Goal: Transaction & Acquisition: Download file/media

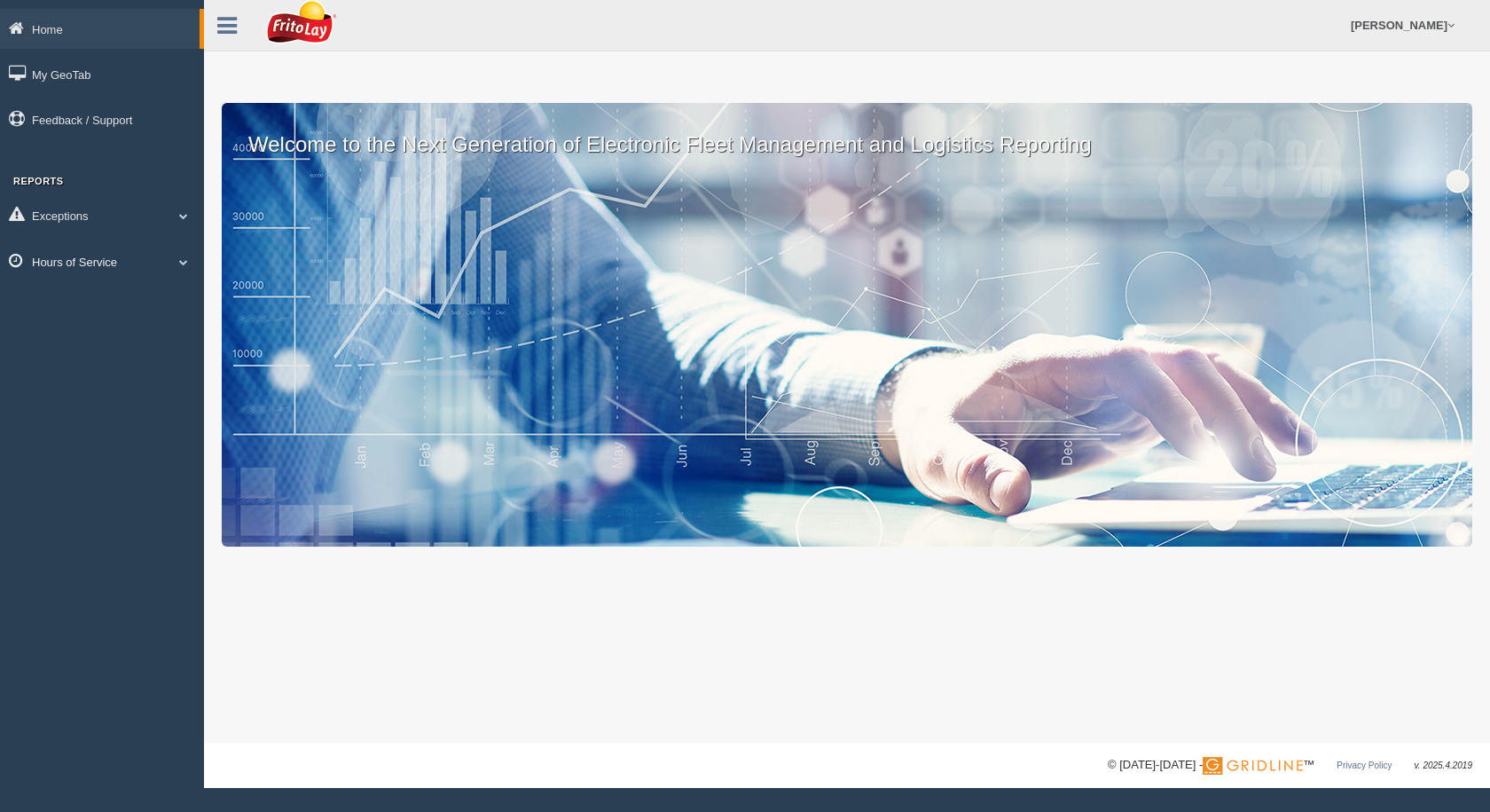
click at [64, 264] on link "Hours of Service" at bounding box center [102, 260] width 204 height 40
click at [87, 333] on link "HOS Violation Audit Reports" at bounding box center [116, 333] width 167 height 32
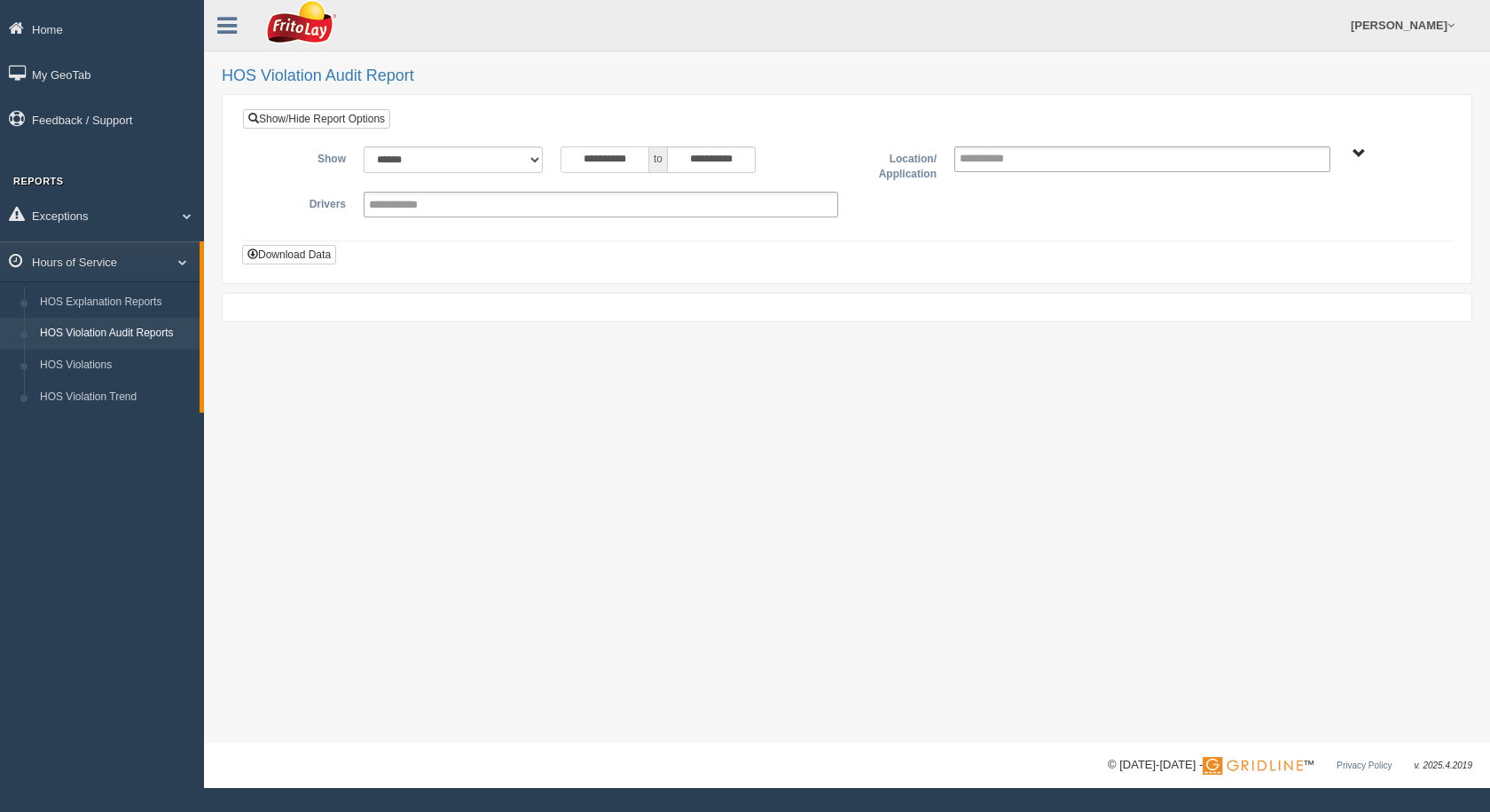
click at [614, 168] on input "**********" at bounding box center [605, 159] width 88 height 27
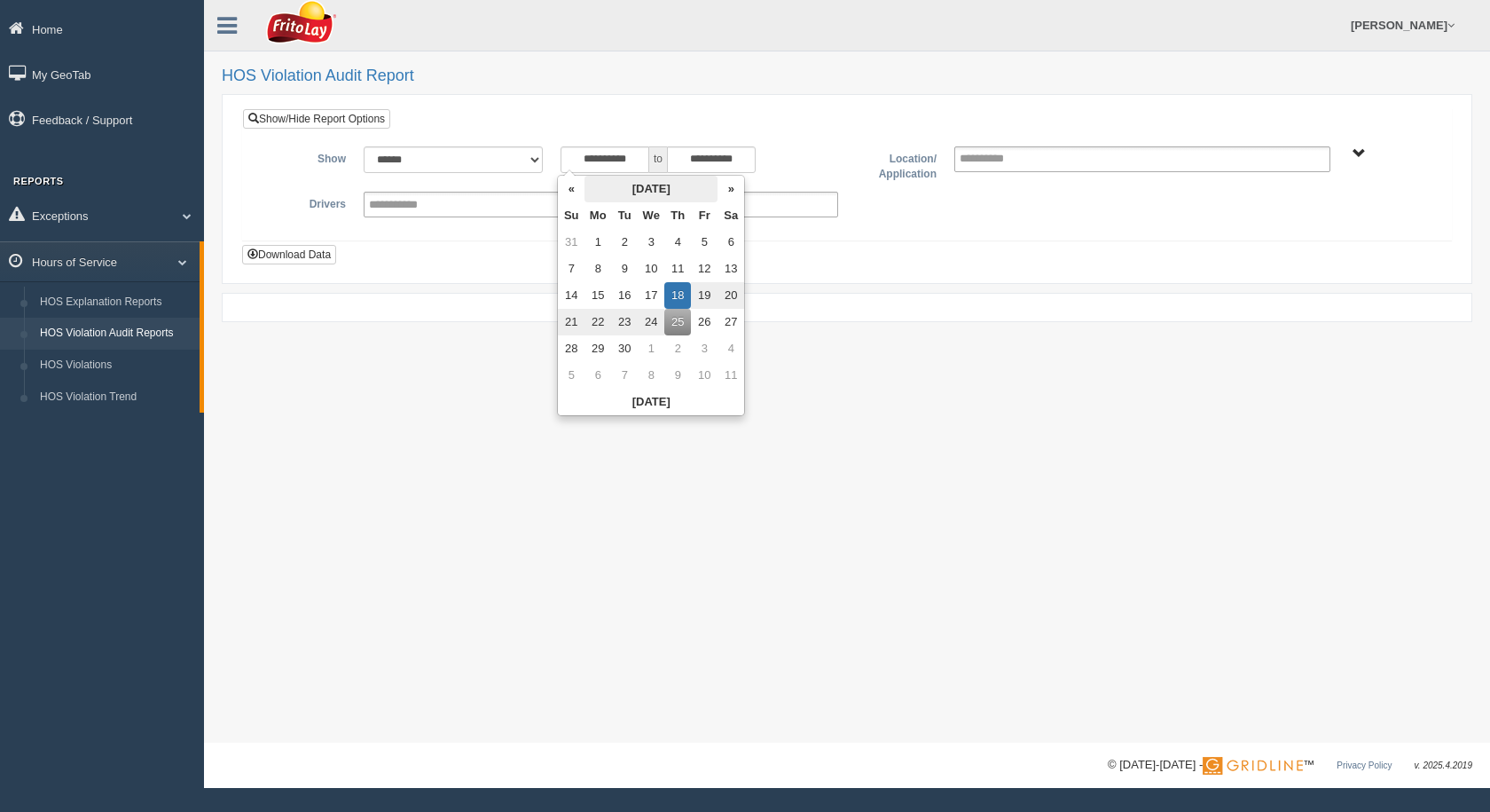
click at [627, 189] on th "September 2025" at bounding box center [651, 189] width 133 height 27
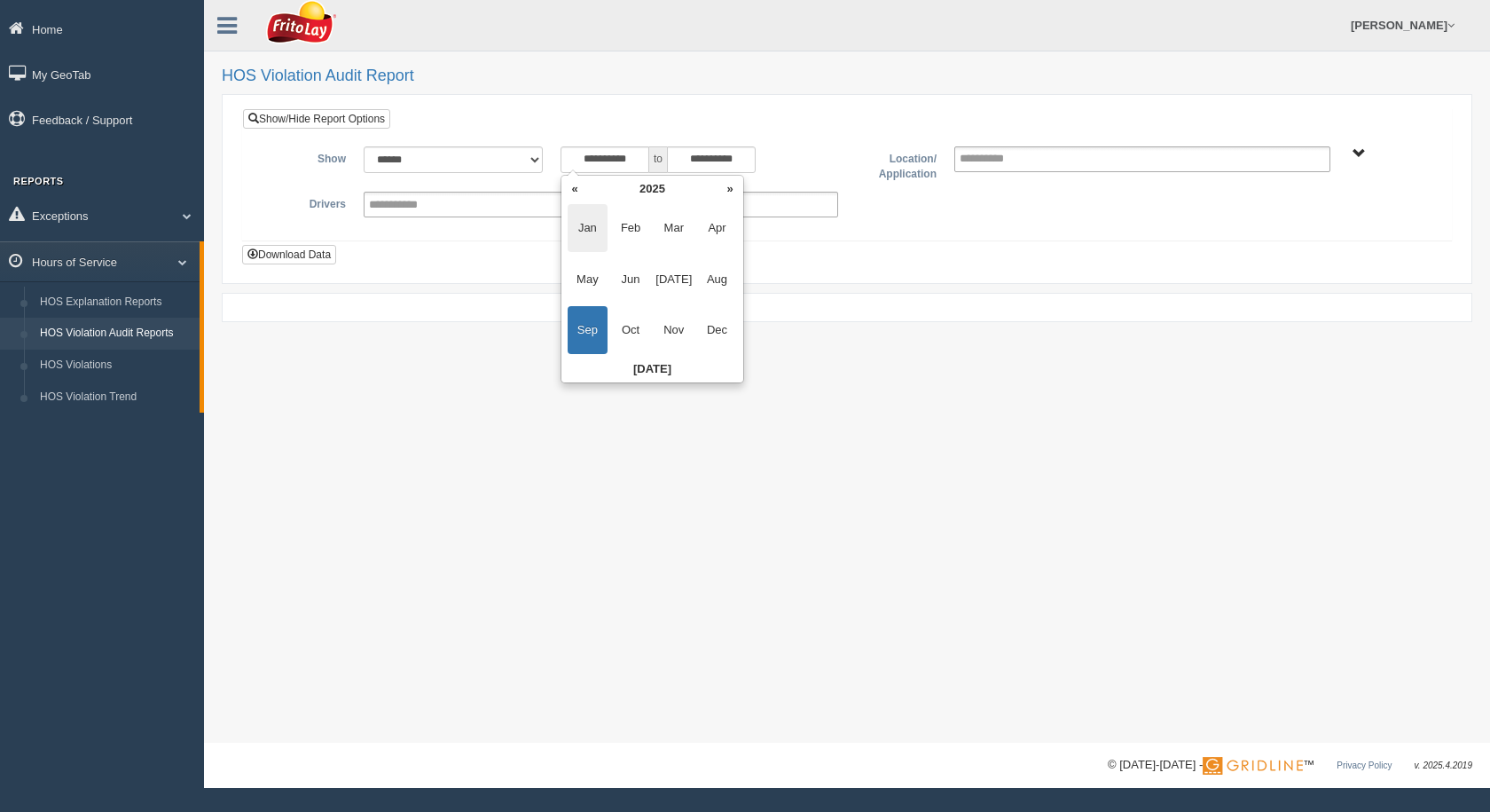
drag, startPoint x: 636, startPoint y: 221, endPoint x: 578, endPoint y: 235, distance: 59.7
click at [578, 235] on td "Jan Feb Mar Apr May Jun Jul Aug Sep Oct Nov Dec" at bounding box center [653, 280] width 182 height 154
click at [580, 227] on span "Jan" at bounding box center [587, 228] width 40 height 48
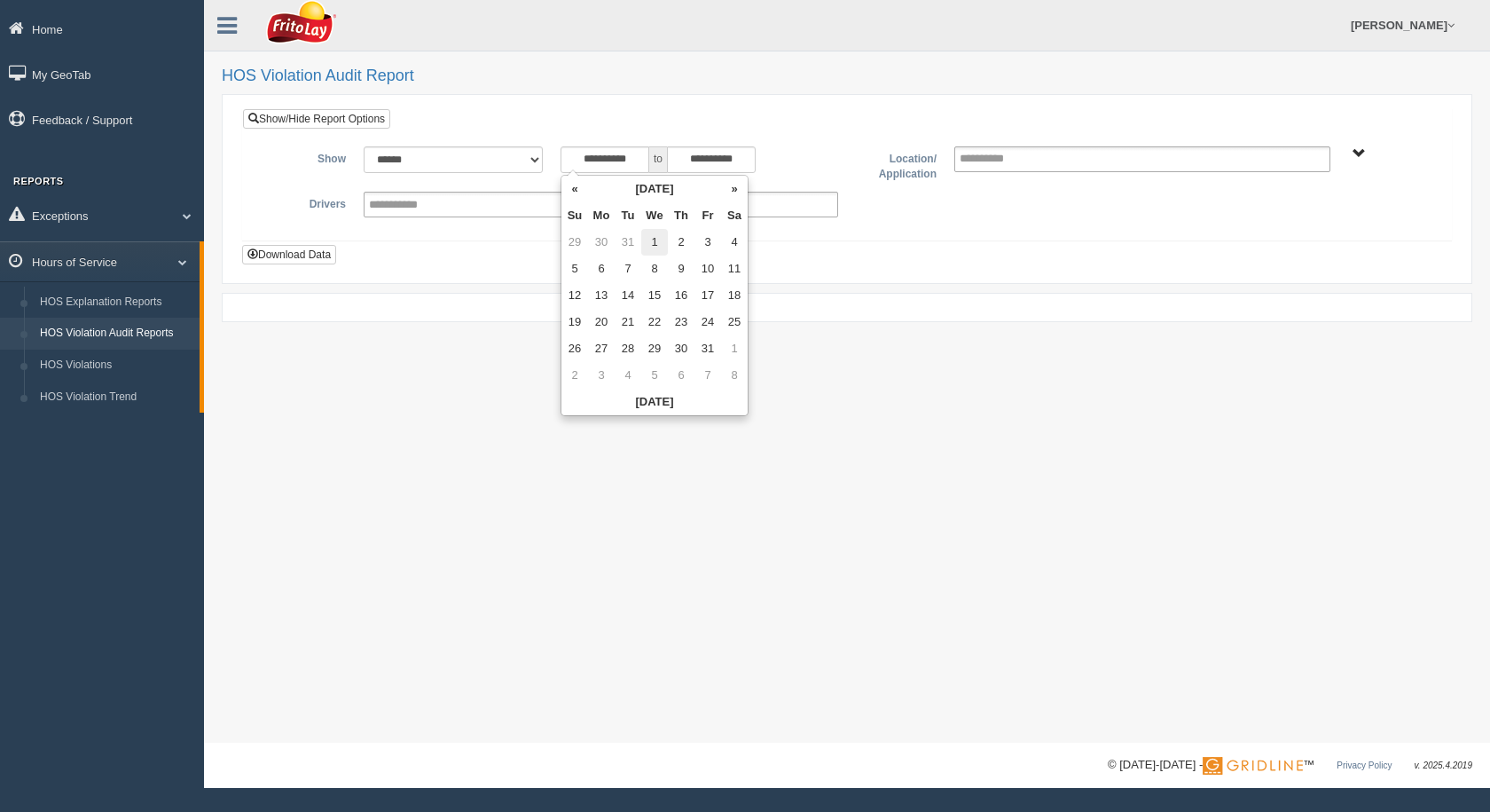
click at [652, 239] on td "1" at bounding box center [654, 242] width 27 height 27
type input "**********"
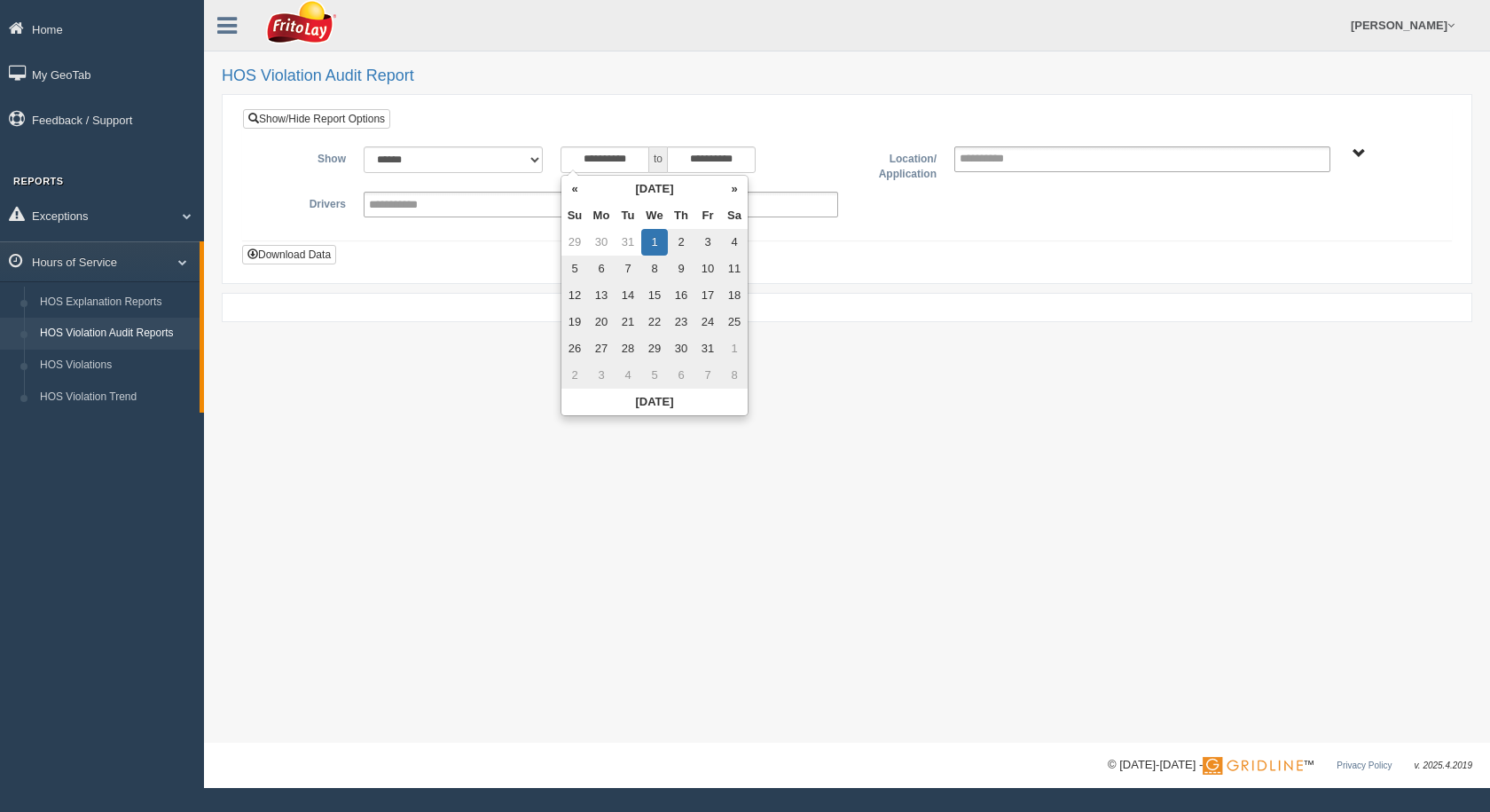
drag, startPoint x: 813, startPoint y: 124, endPoint x: 918, endPoint y: 151, distance: 108.4
click at [814, 124] on div "**********" at bounding box center [847, 175] width 1209 height 131
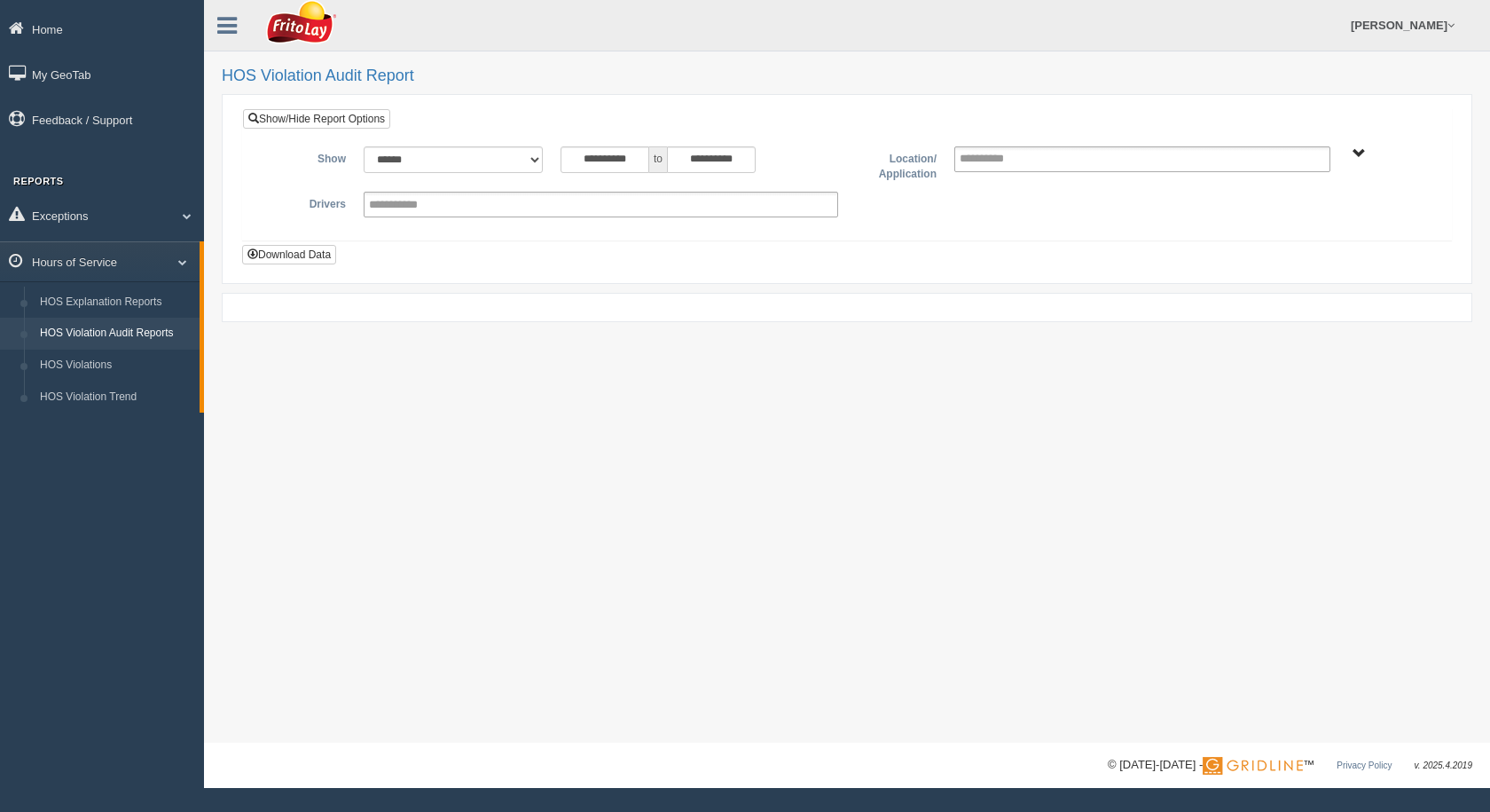
click at [1358, 154] on span "SOUTHCENTRAL REGION" at bounding box center [1359, 154] width 13 height 13
click at [1307, 223] on button "SOUTHCENTRAL REGION" at bounding box center [1333, 217] width 153 height 19
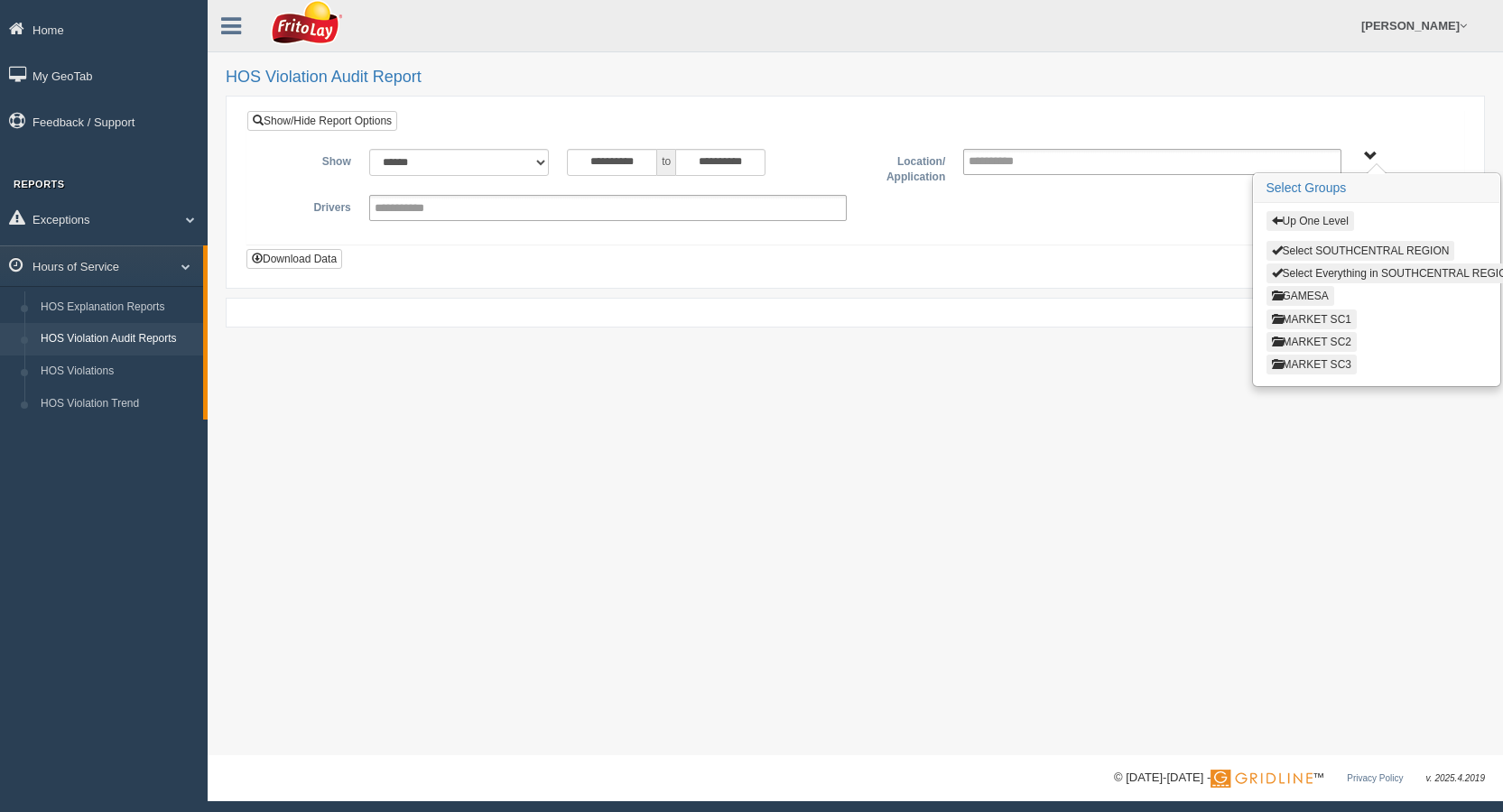
click at [1338, 365] on button "MARKET SC3" at bounding box center [1311, 364] width 90 height 20
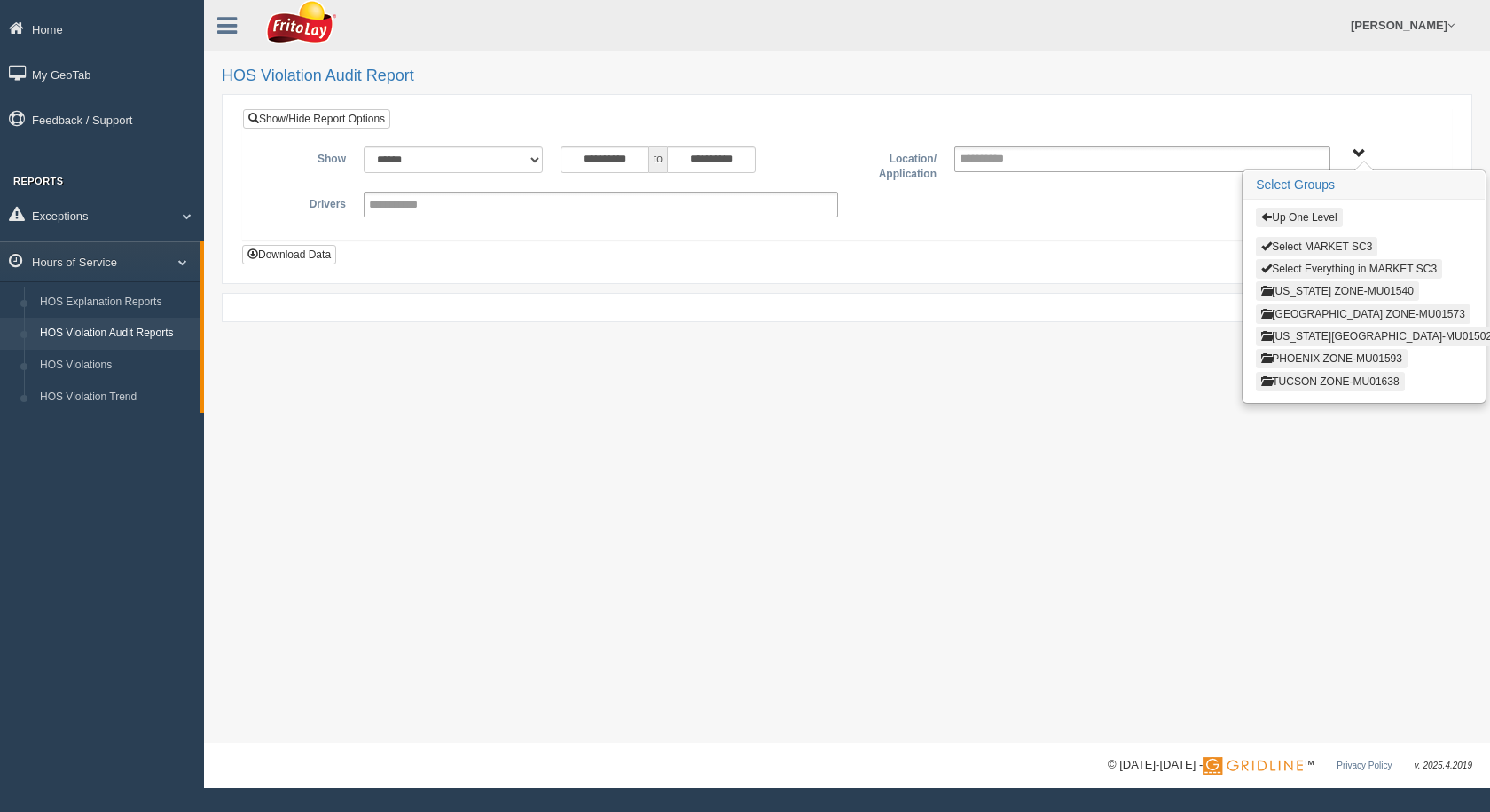
click at [1307, 311] on button "LAS VEGAS ZONE-MU01573" at bounding box center [1363, 314] width 214 height 19
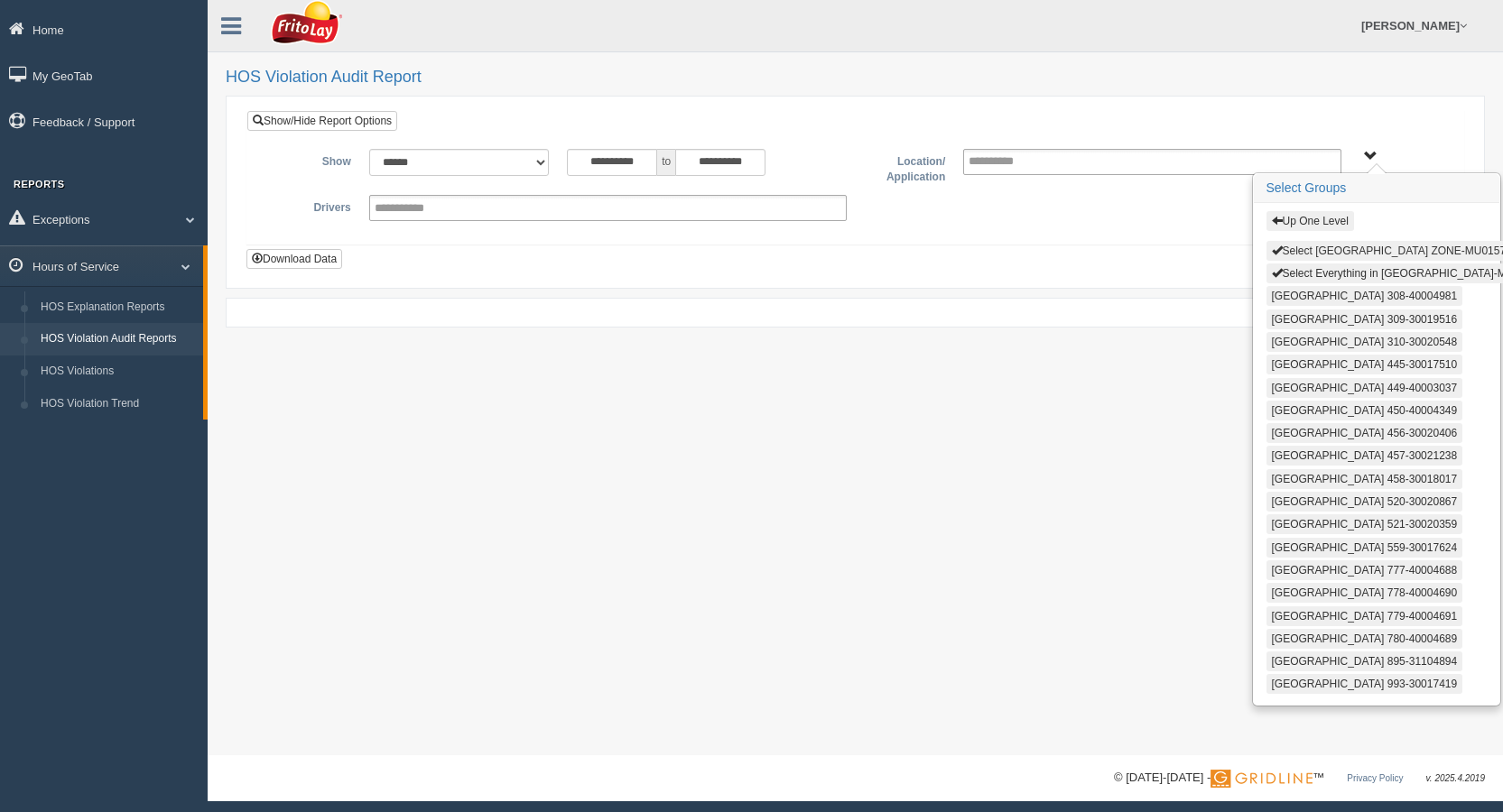
click at [1323, 252] on button "Select LAS VEGAS ZONE-MU01573" at bounding box center [1392, 251] width 251 height 20
click at [1324, 268] on button "Select Everything in LAS VEGAS ZONE-MU01573" at bounding box center [1408, 273] width 284 height 20
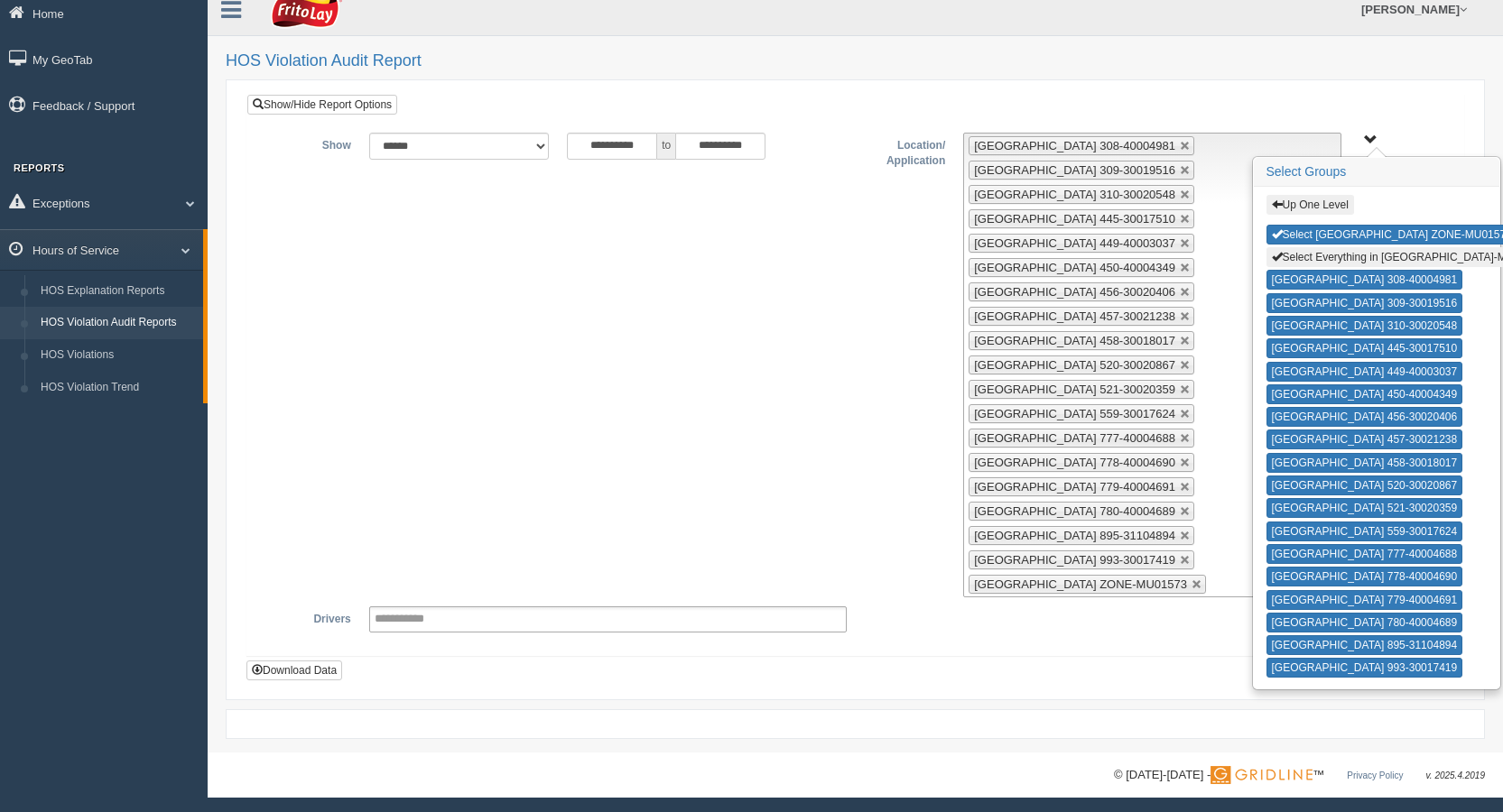
scroll to position [20, 0]
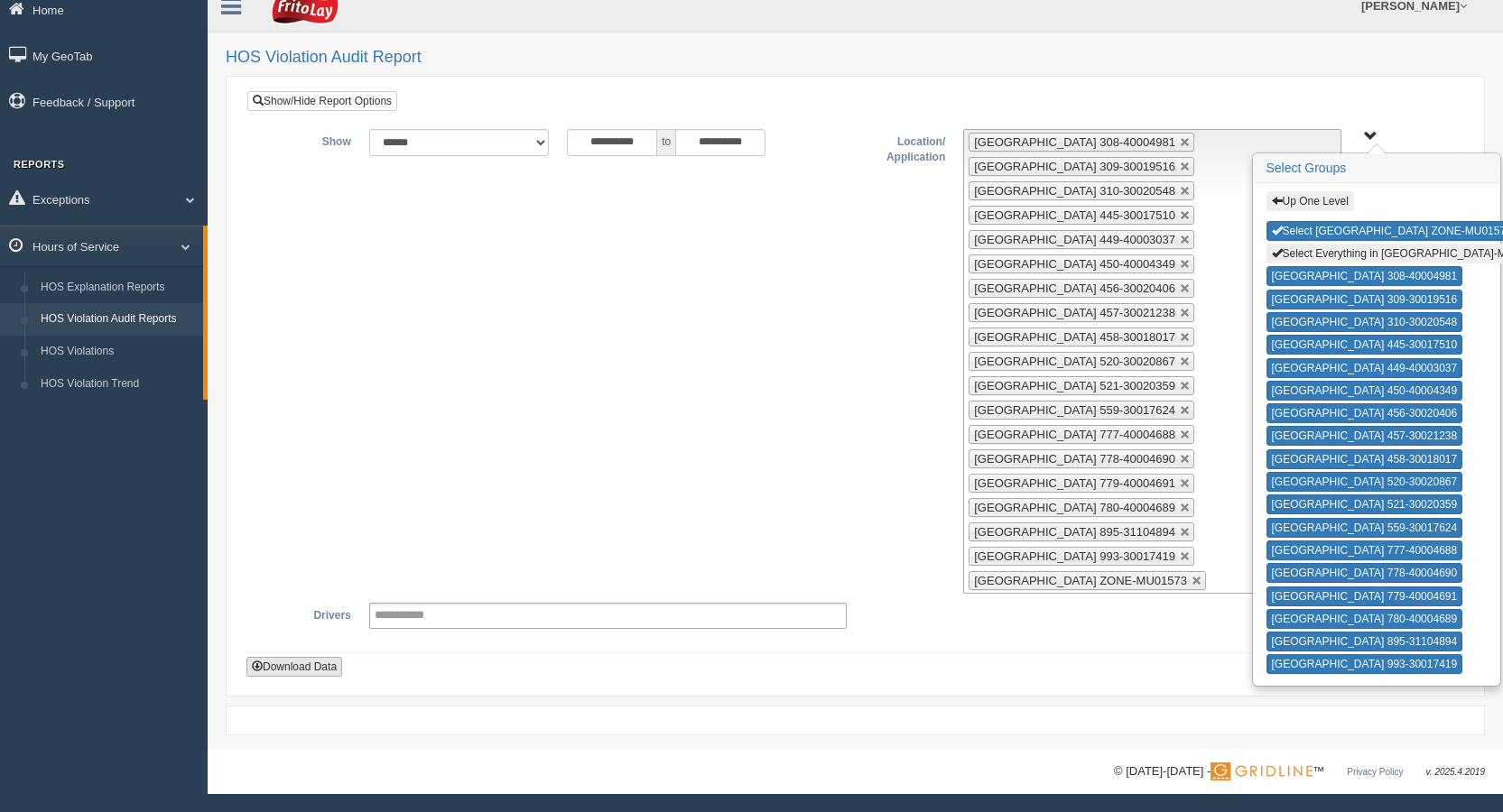
click at [278, 666] on button "Download Data" at bounding box center [294, 666] width 95 height 20
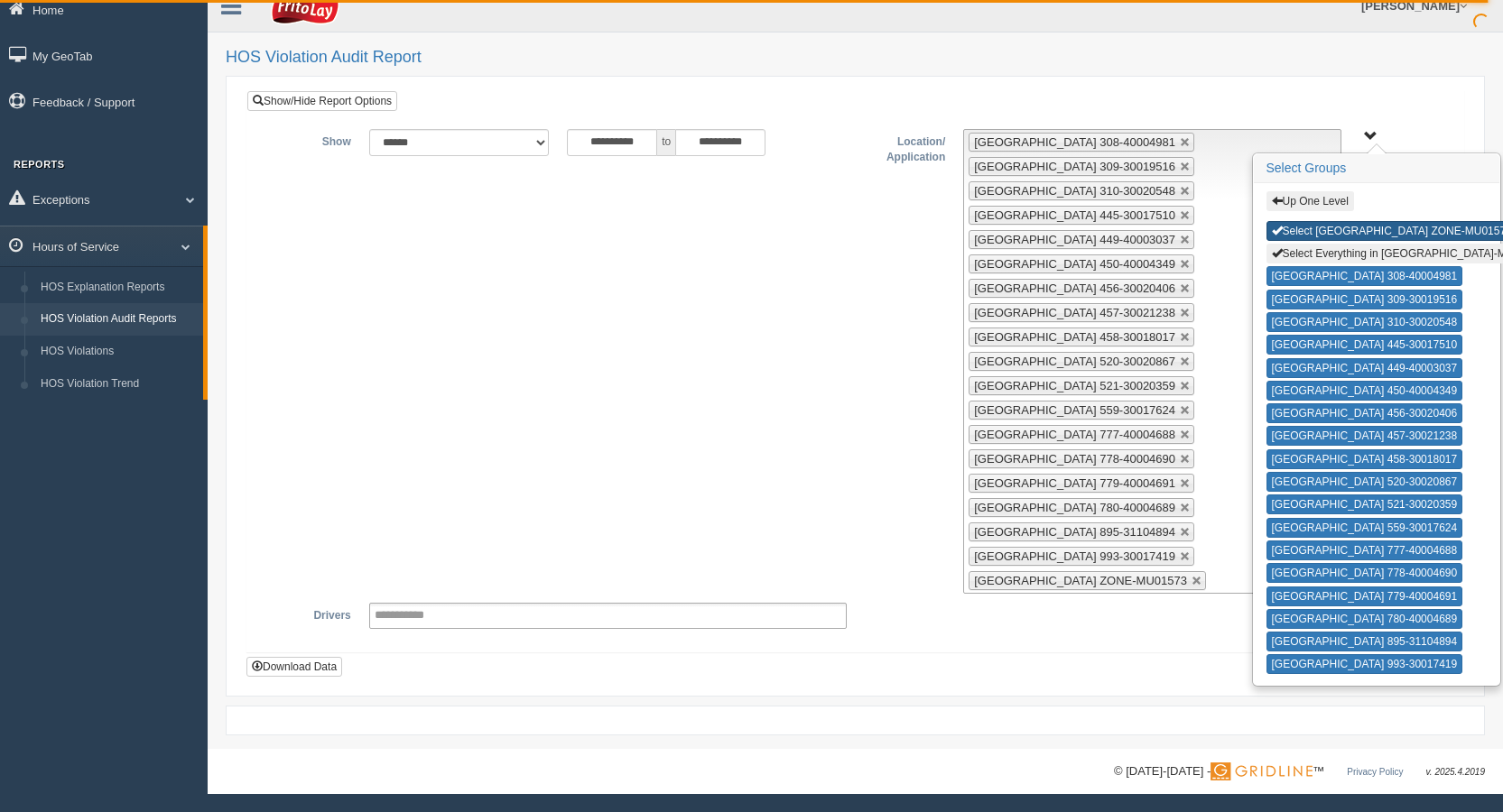
click at [1362, 228] on button "Select LAS VEGAS ZONE-MU01573" at bounding box center [1392, 230] width 251 height 20
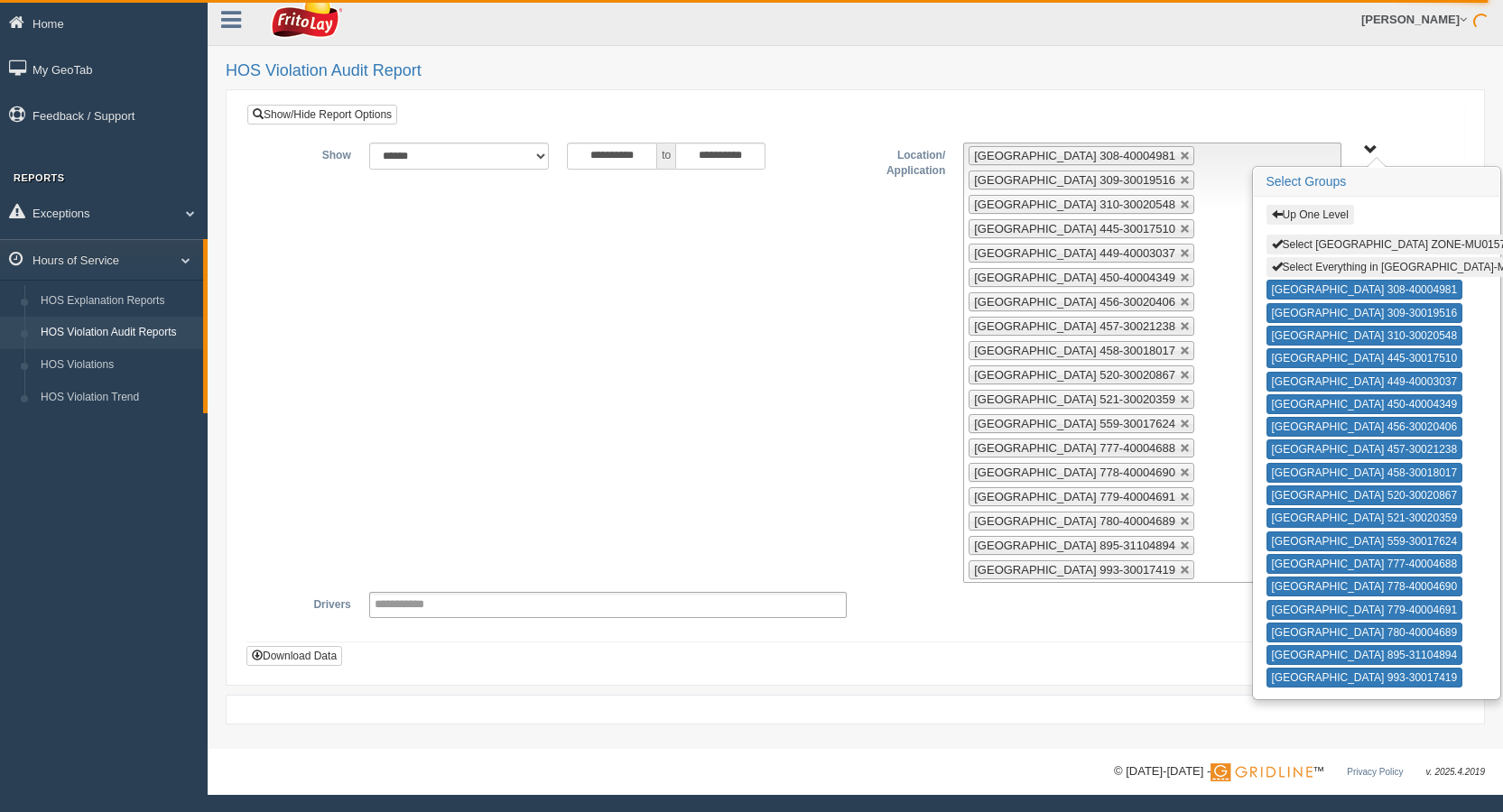
click at [1366, 267] on button "Select Everything in LAS VEGAS ZONE-MU01573" at bounding box center [1408, 267] width 284 height 20
type input "**********"
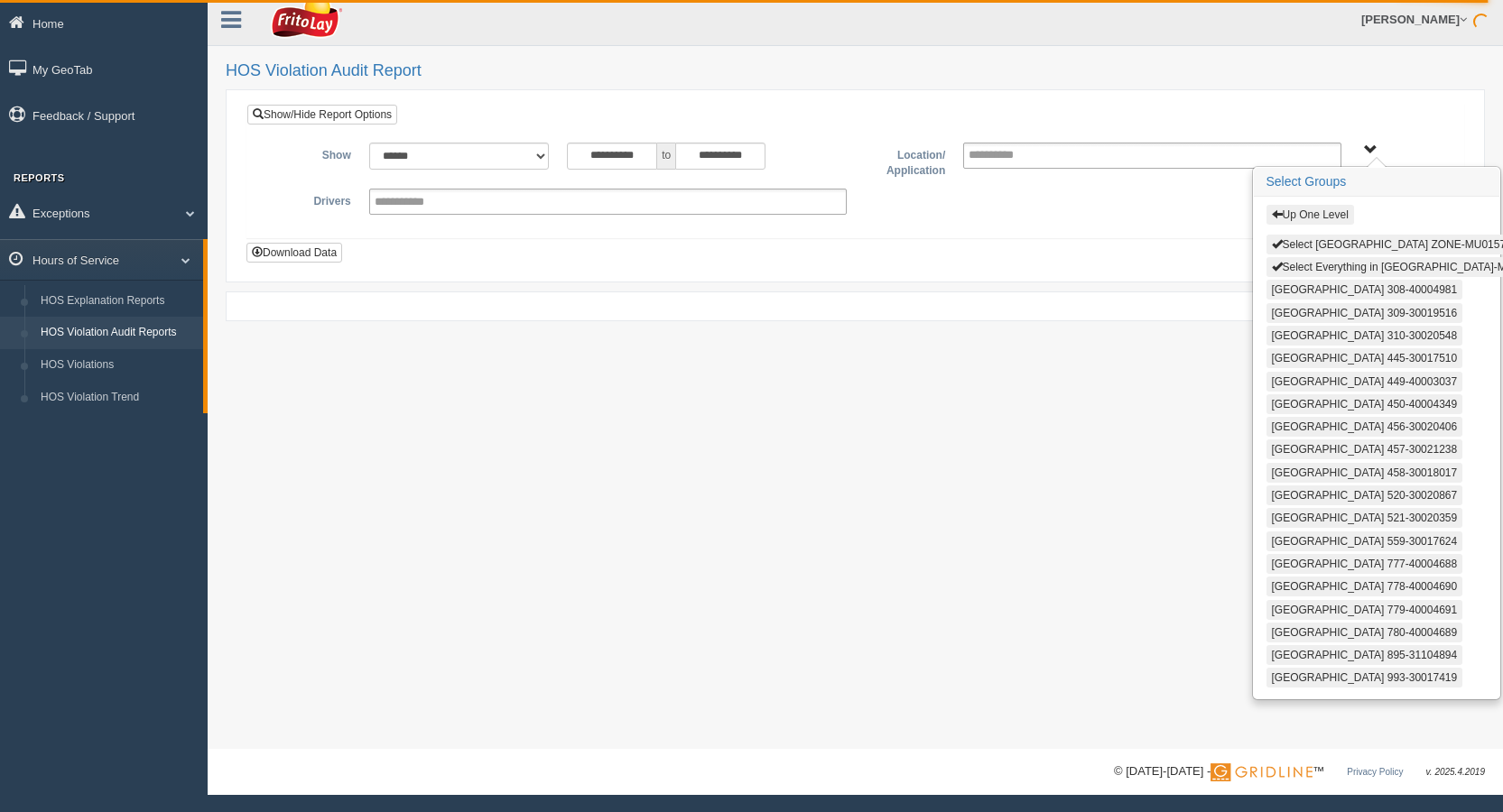
click at [1312, 212] on button "Up One Level" at bounding box center [1310, 214] width 88 height 20
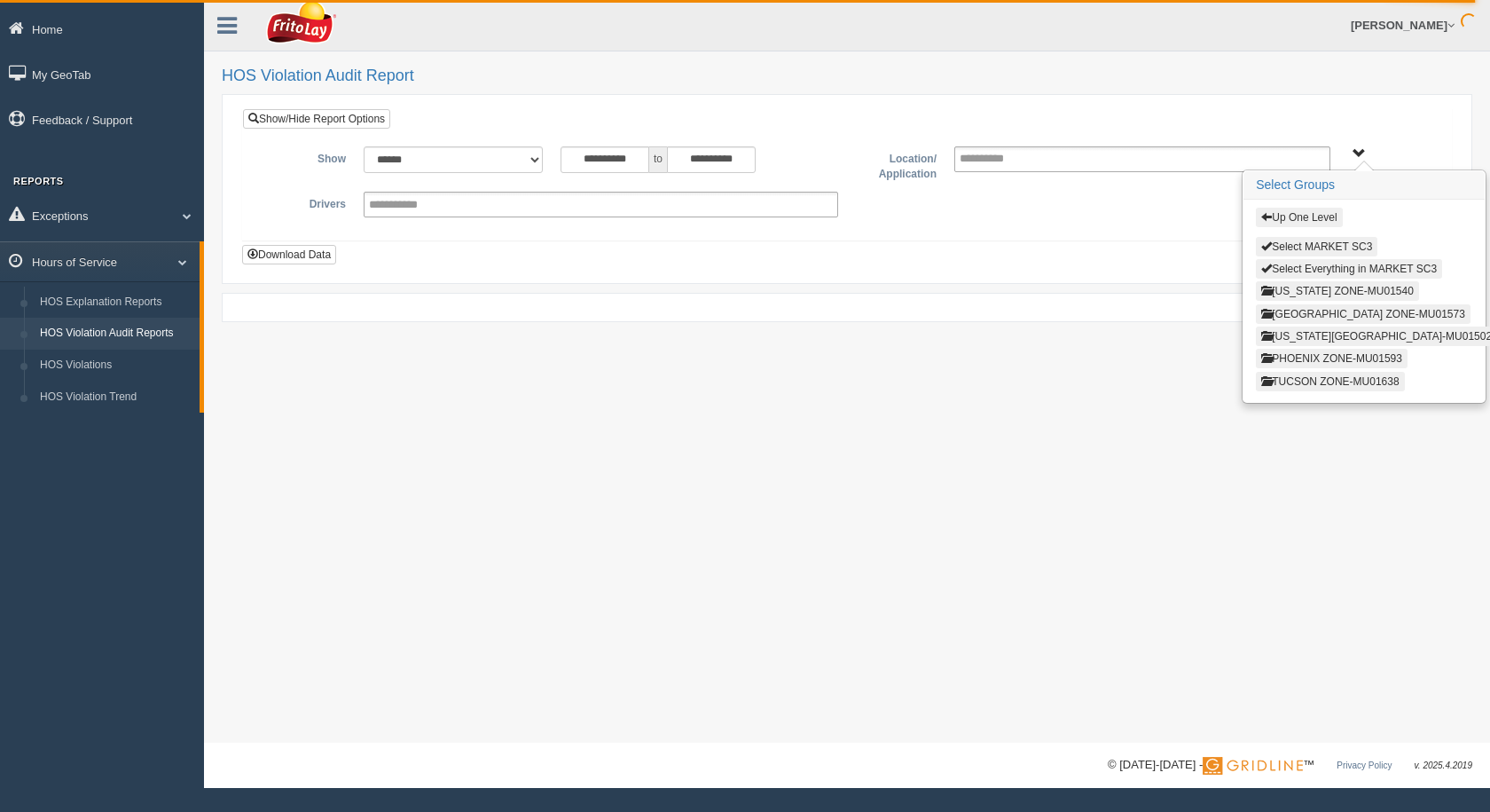
click at [1297, 217] on button "Up One Level" at bounding box center [1300, 217] width 86 height 19
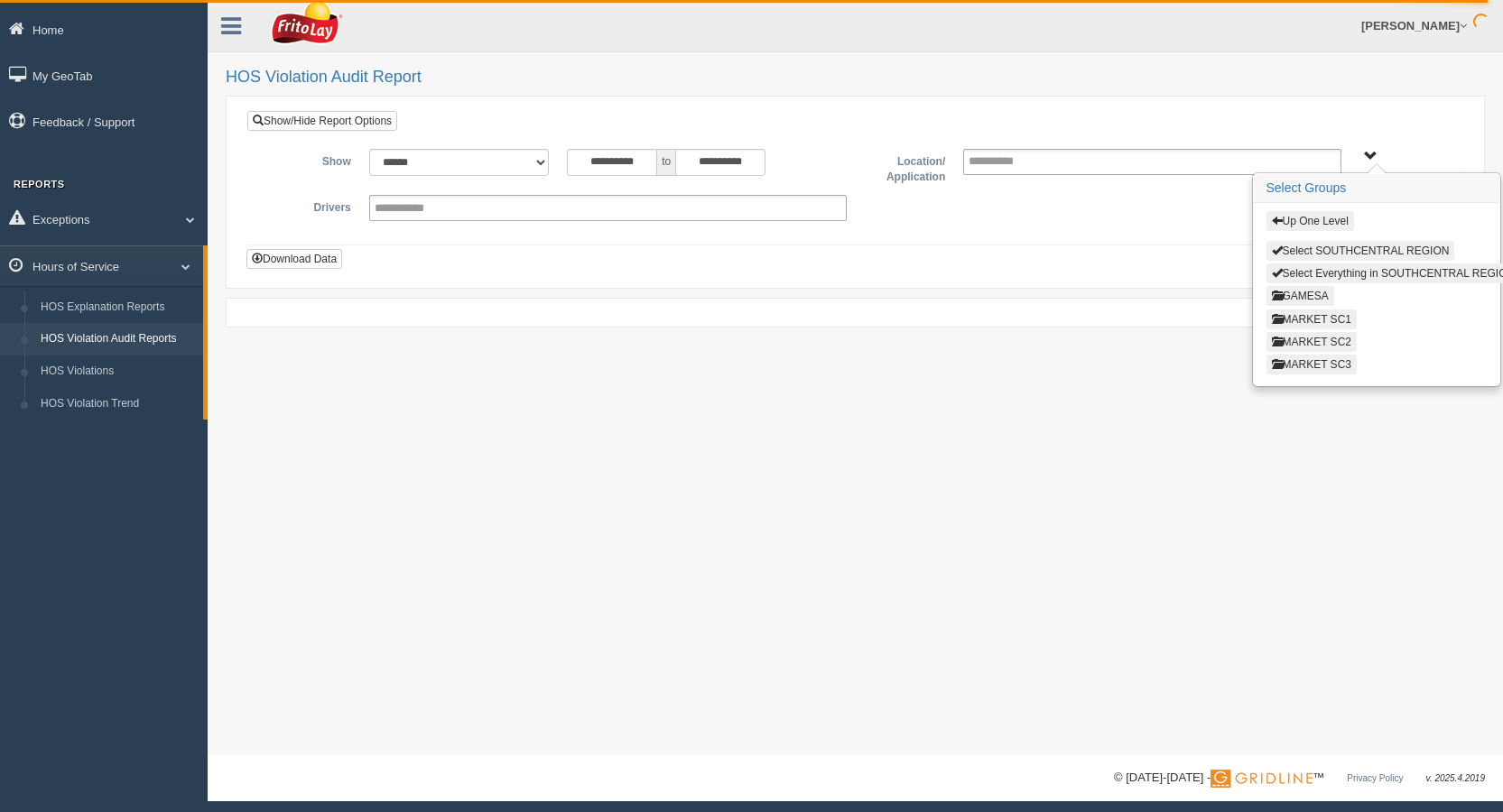
click at [1329, 343] on button "MARKET SC2" at bounding box center [1311, 341] width 90 height 20
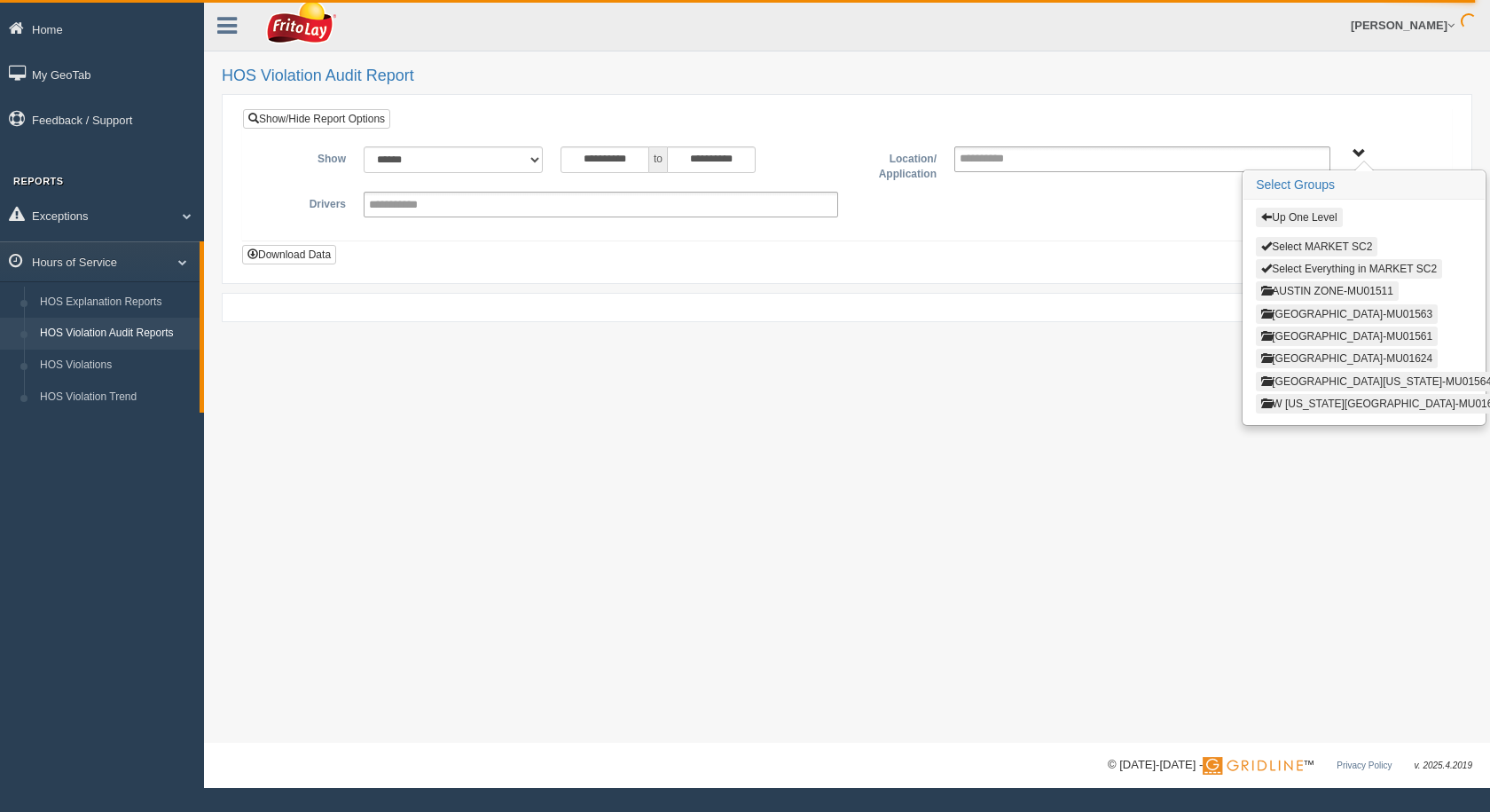
click at [1310, 360] on button "SAN ANTONIO ZONE-MU01624" at bounding box center [1347, 358] width 182 height 19
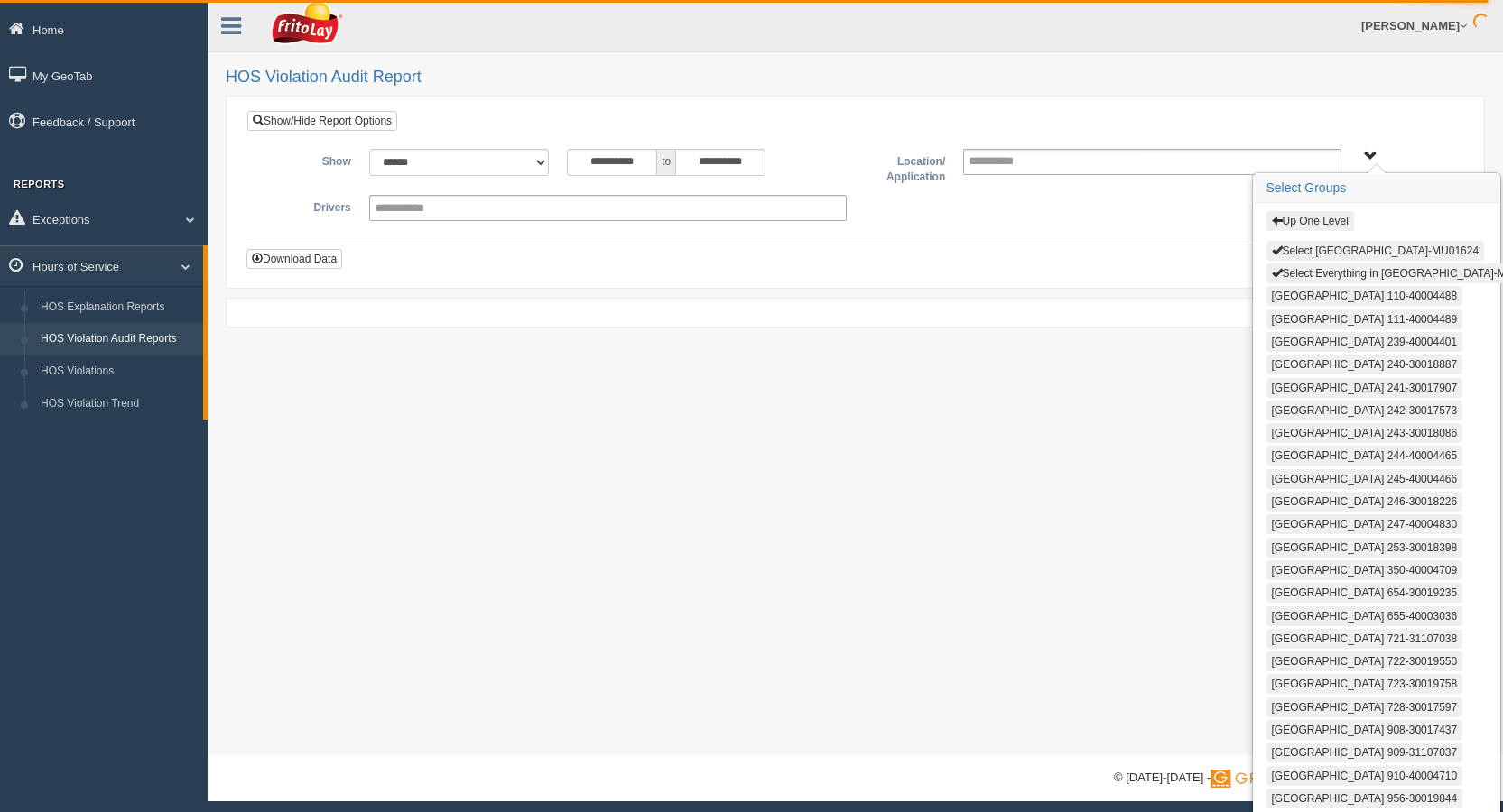
click at [1307, 254] on button "Select SAN ANTONIO ZONE-MU01624" at bounding box center [1375, 251] width 218 height 20
click at [1308, 264] on button "Select Everything in SAN ANTONIO ZONE-MU01624" at bounding box center [1408, 273] width 284 height 20
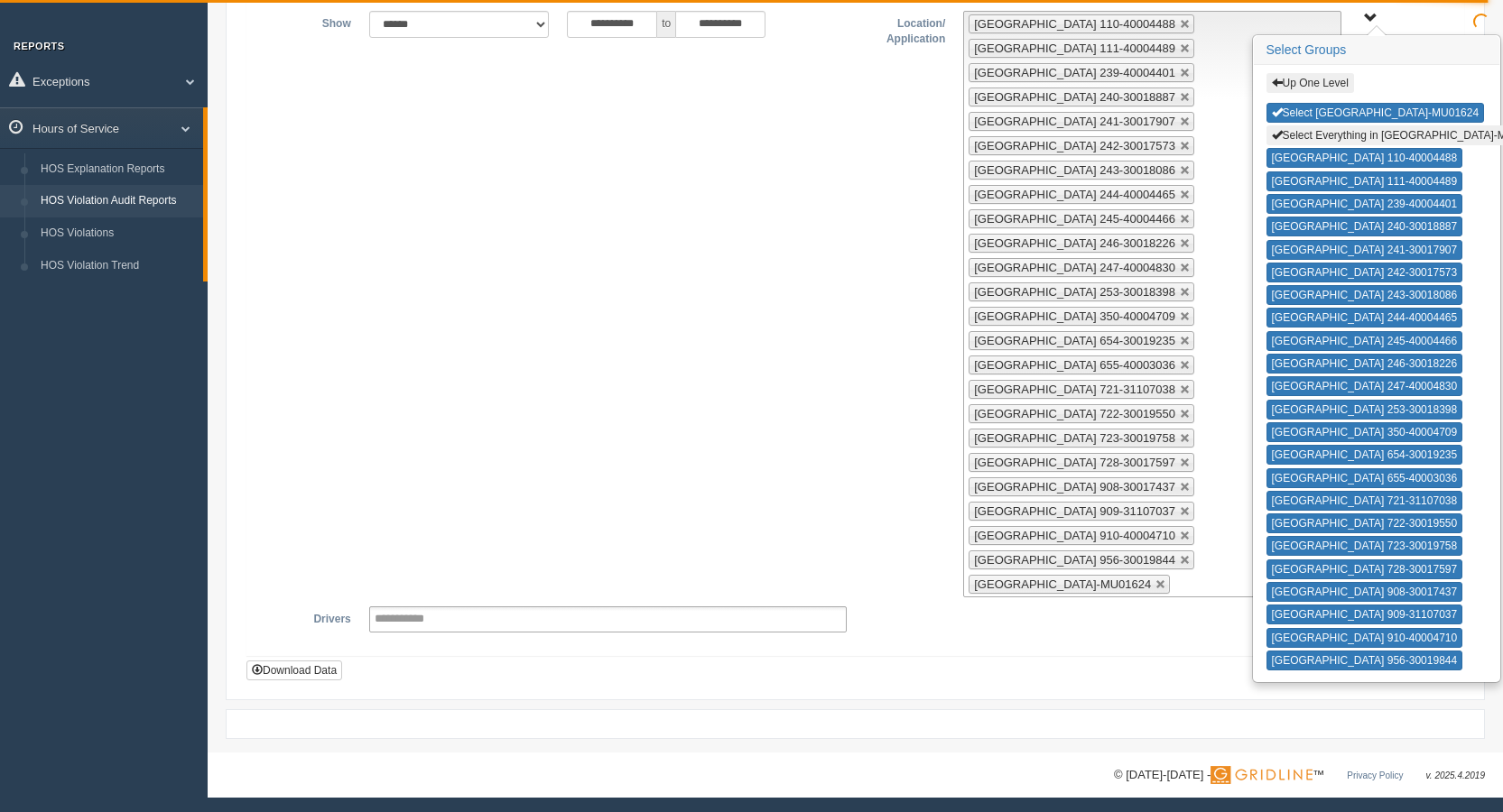
scroll to position [141, 0]
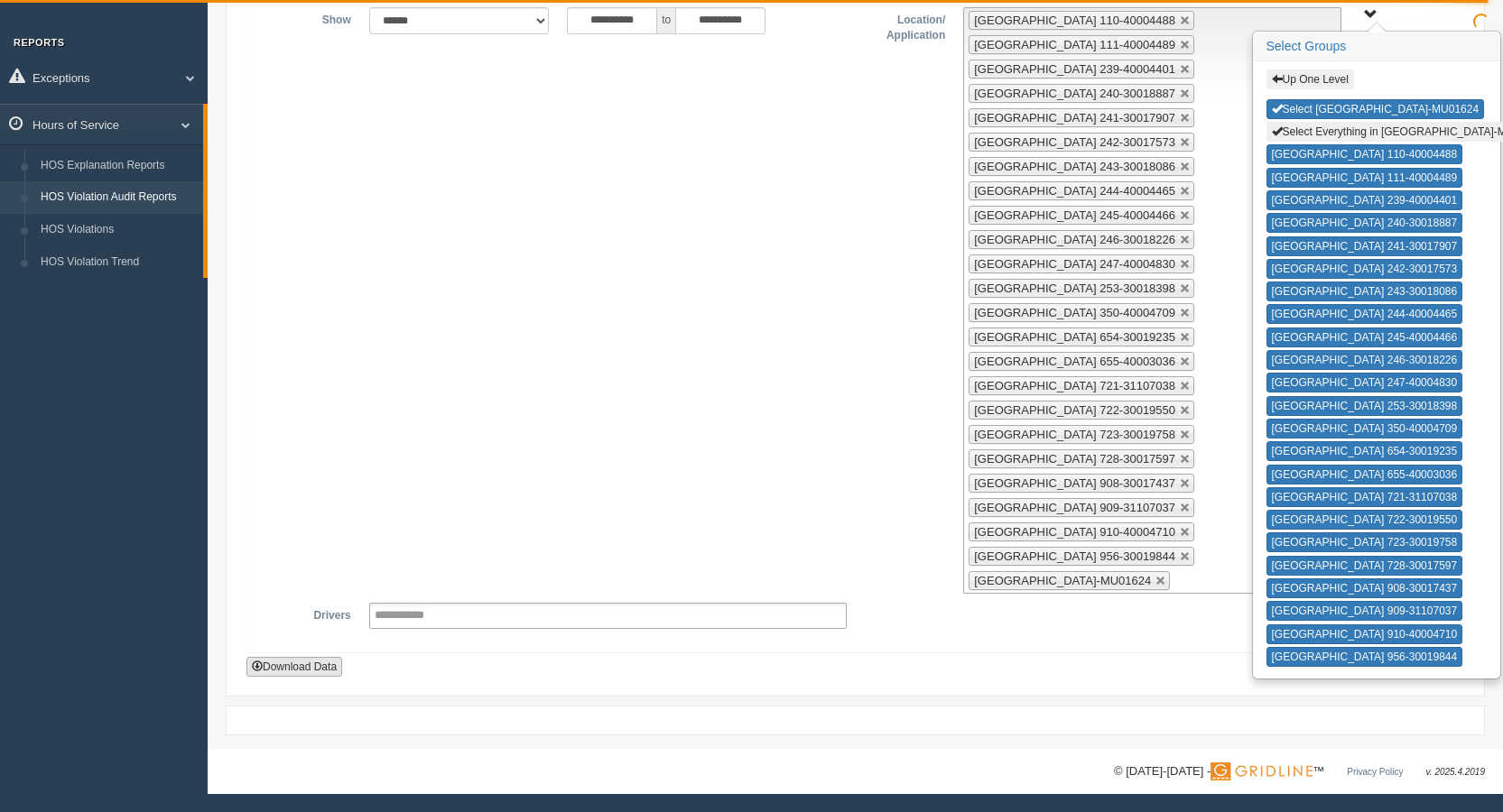
click at [313, 662] on button "Download Data" at bounding box center [294, 666] width 95 height 20
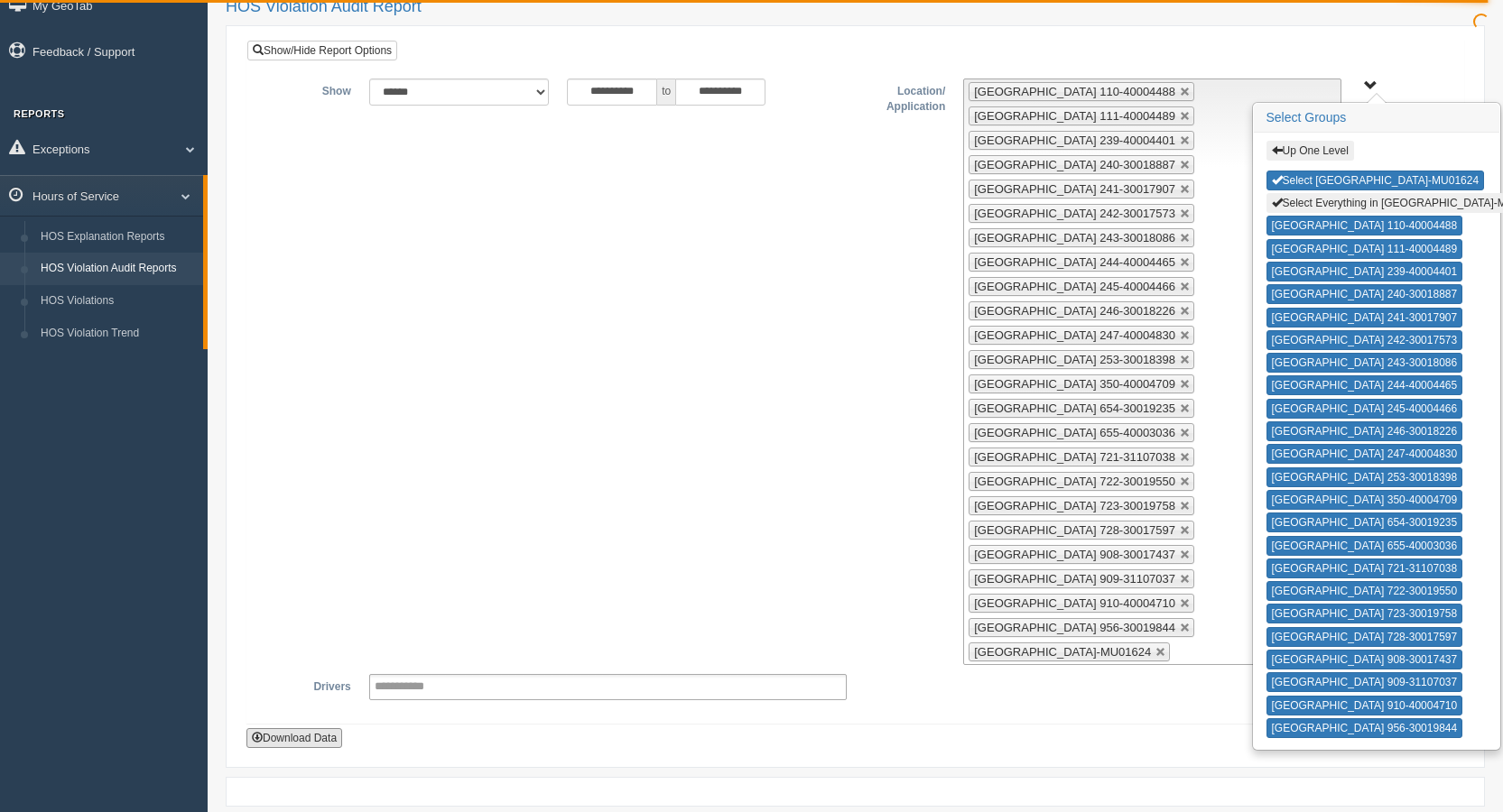
scroll to position [0, 0]
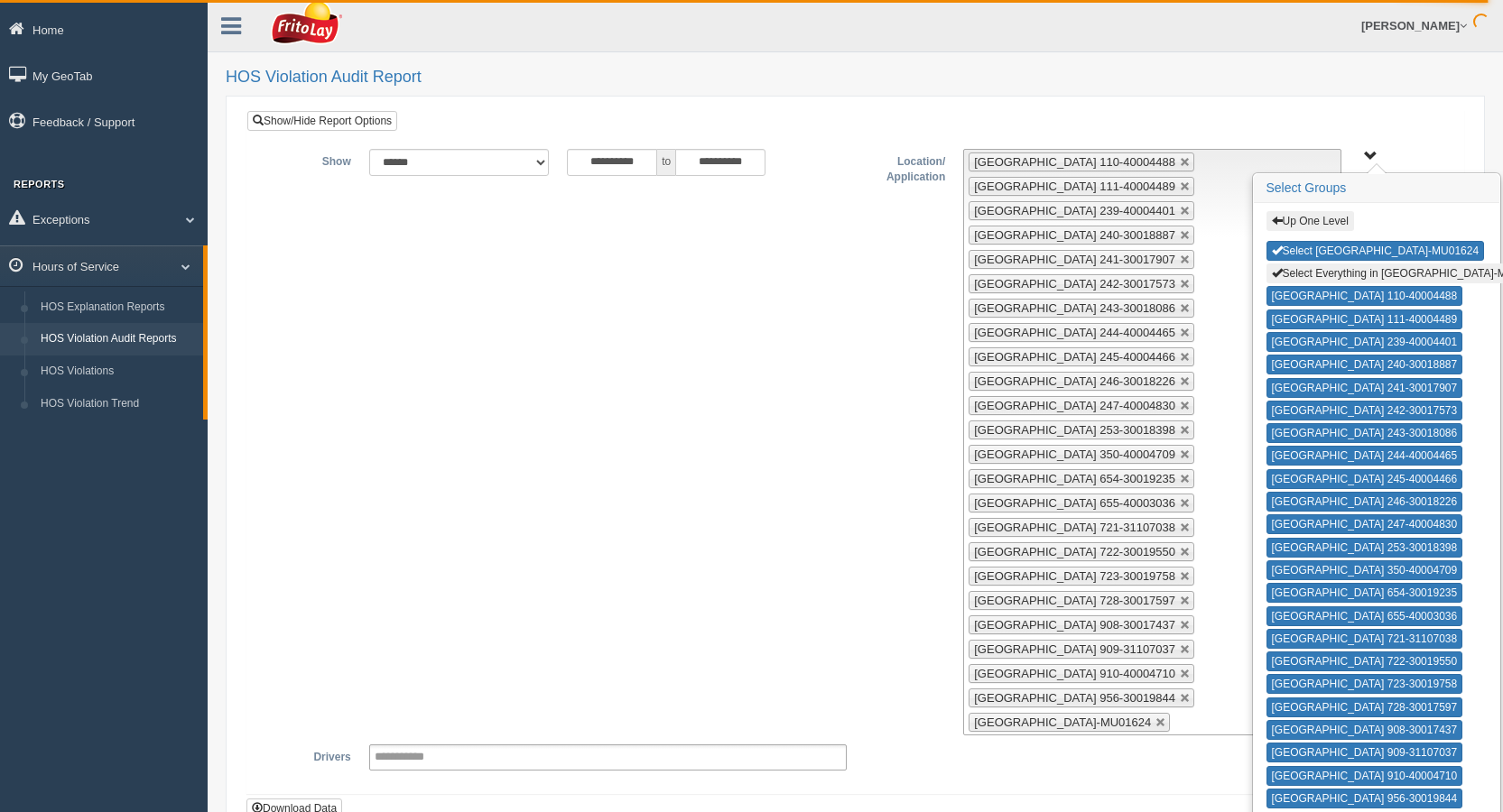
click at [843, 397] on div "**********" at bounding box center [855, 442] width 1189 height 587
click at [1330, 247] on button "Select SAN ANTONIO ZONE-MU01624" at bounding box center [1375, 251] width 218 height 20
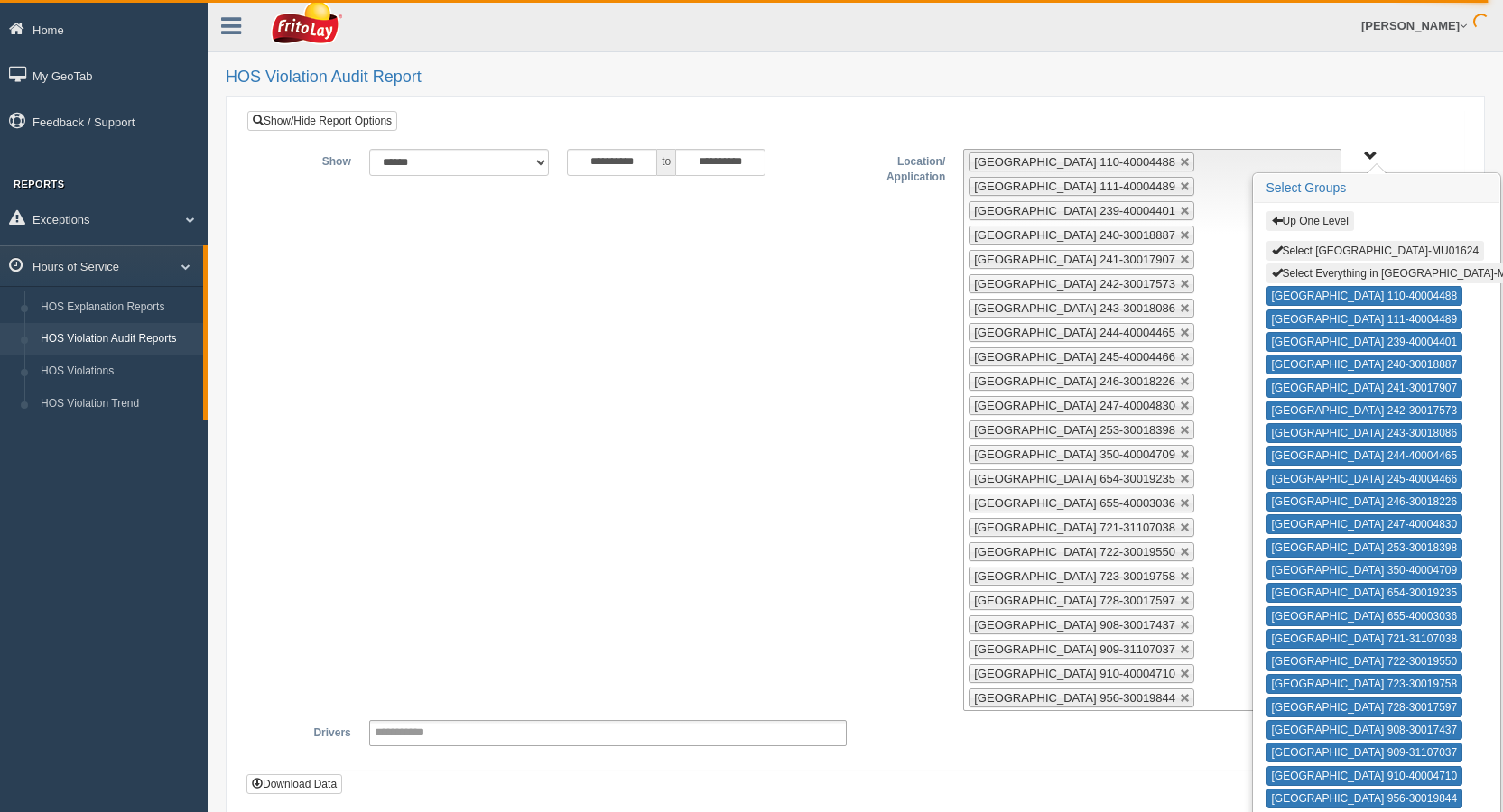
click at [1335, 273] on button "Select Everything in SAN ANTONIO ZONE-MU01624" at bounding box center [1408, 273] width 284 height 20
type input "**********"
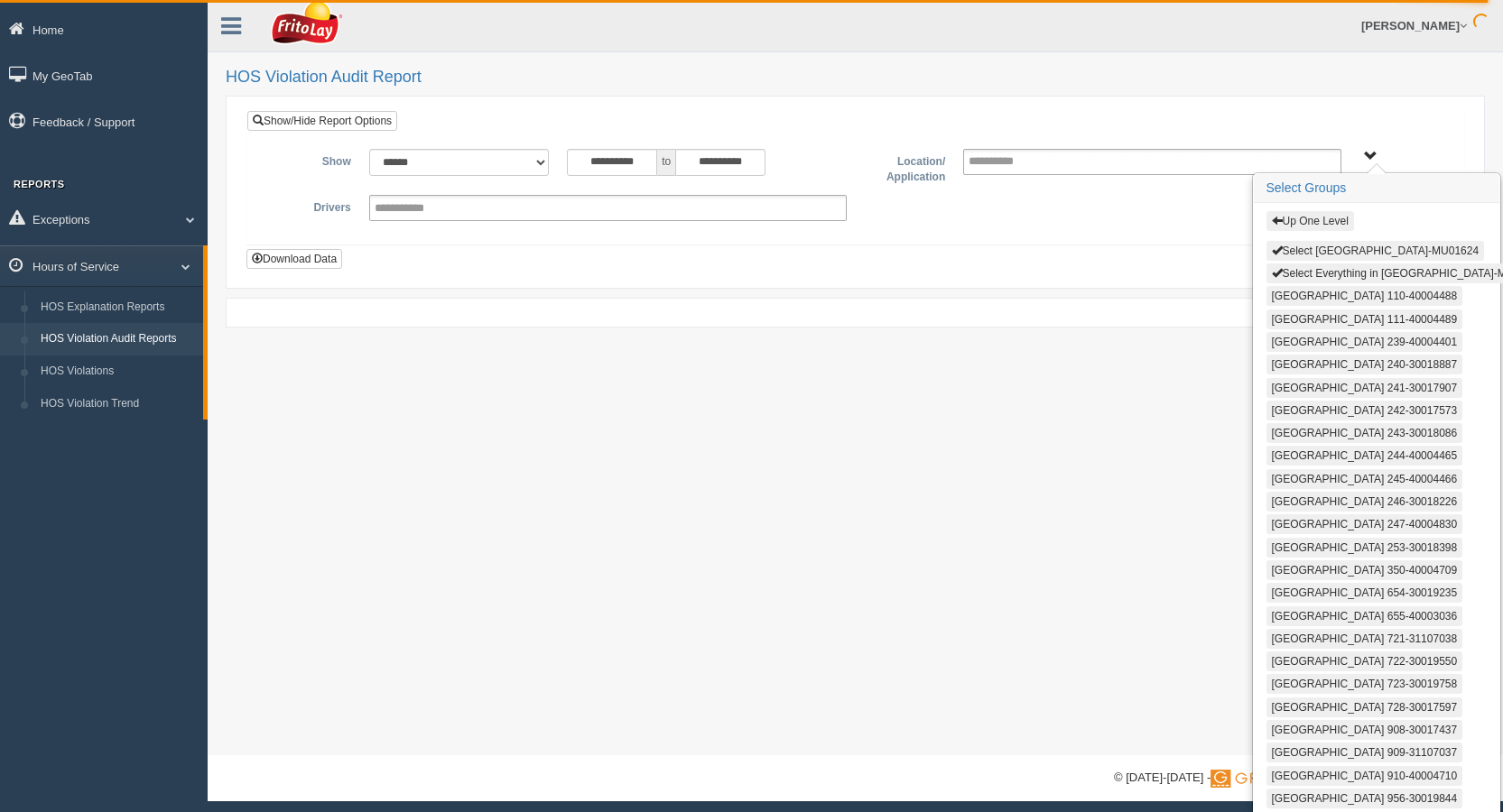
click at [1306, 216] on button "Up One Level" at bounding box center [1310, 221] width 88 height 20
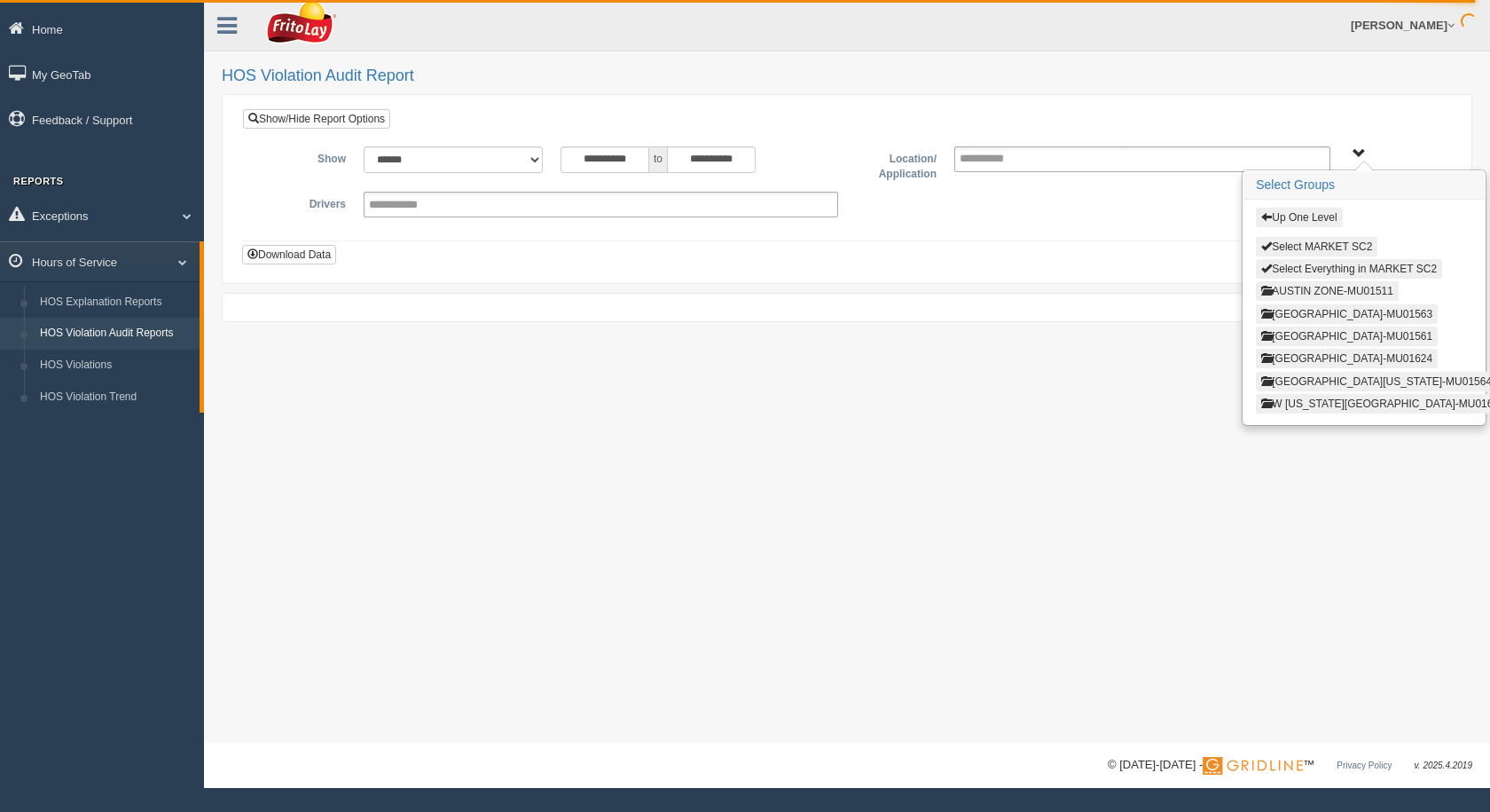
click at [1301, 292] on button "AUSTIN ZONE-MU01511" at bounding box center [1327, 291] width 143 height 19
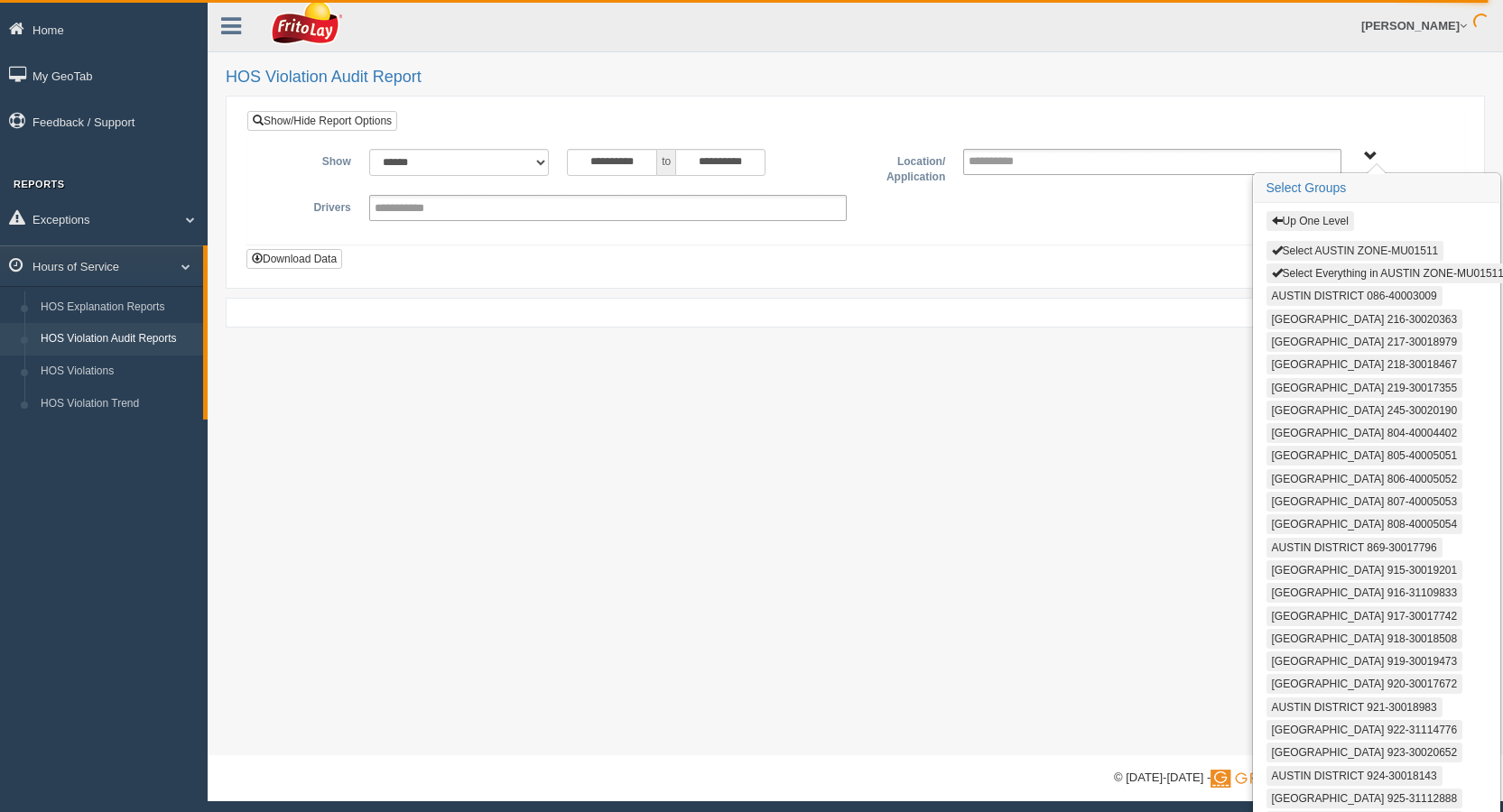
click at [1314, 252] on button "Select AUSTIN ZONE-MU01511" at bounding box center [1355, 251] width 178 height 20
click at [1315, 269] on button "Select Everything in AUSTIN ZONE-MU01511" at bounding box center [1387, 273] width 242 height 20
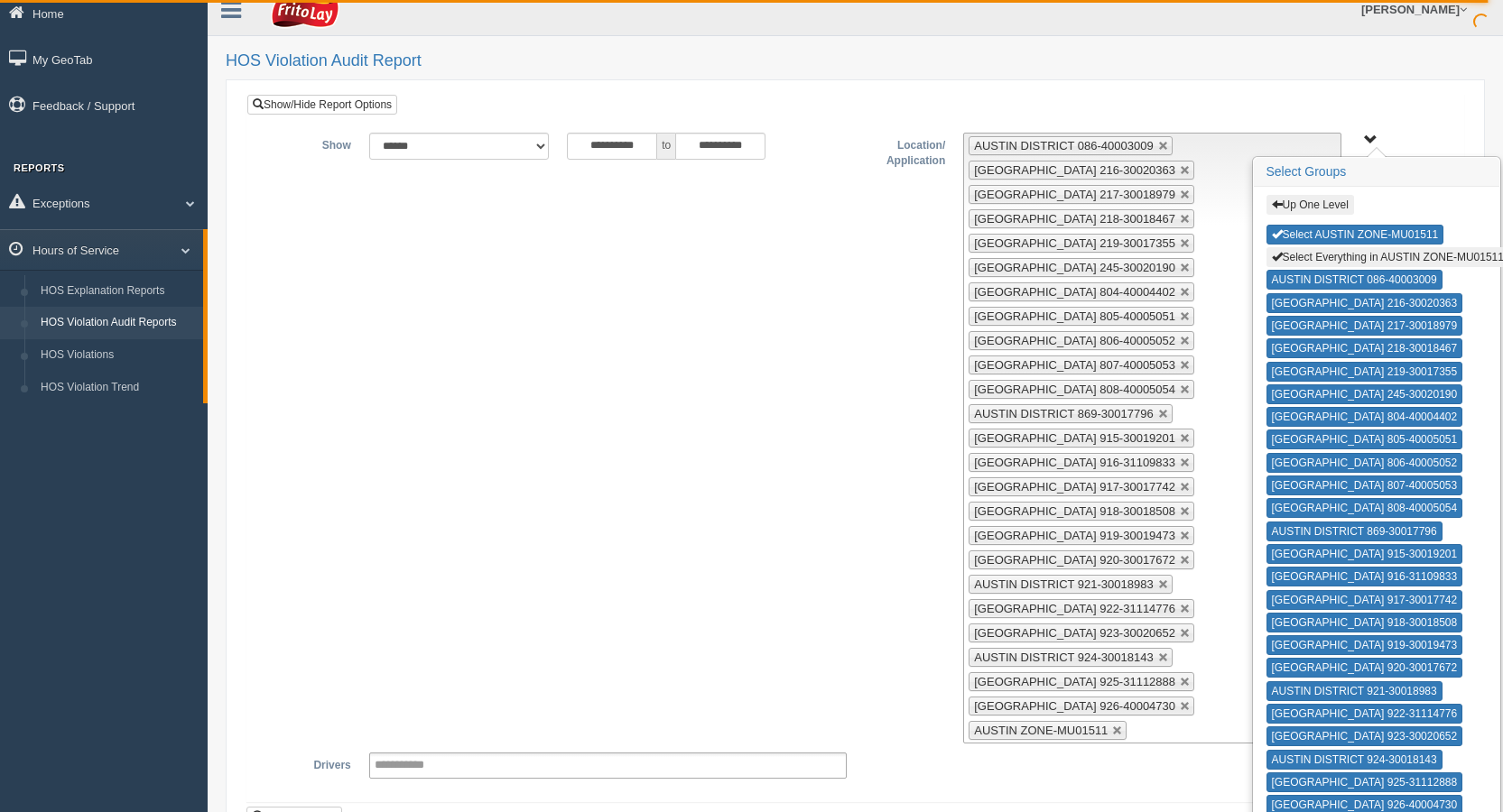
scroll to position [166, 0]
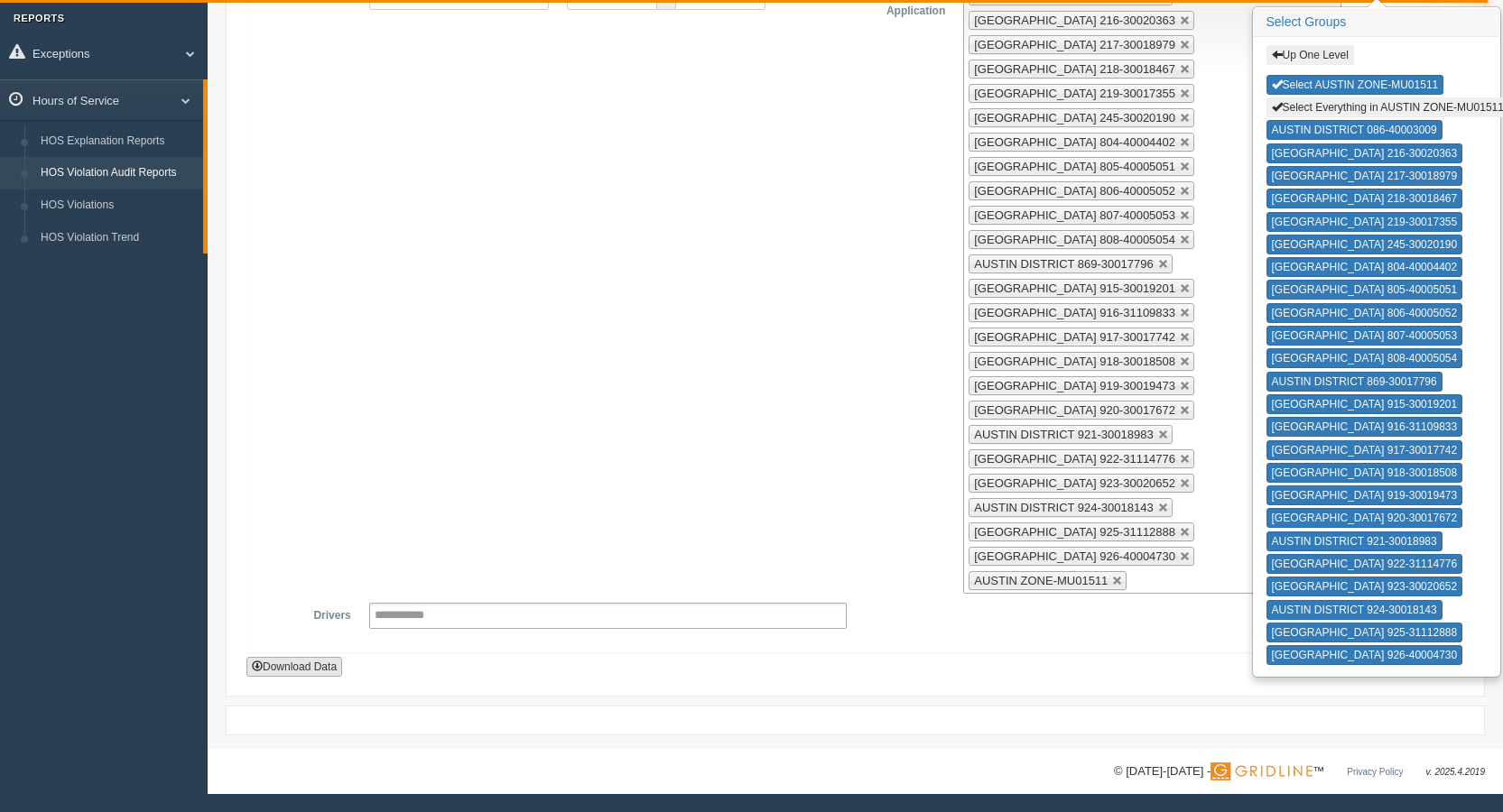
click at [309, 660] on button "Download Data" at bounding box center [294, 666] width 95 height 20
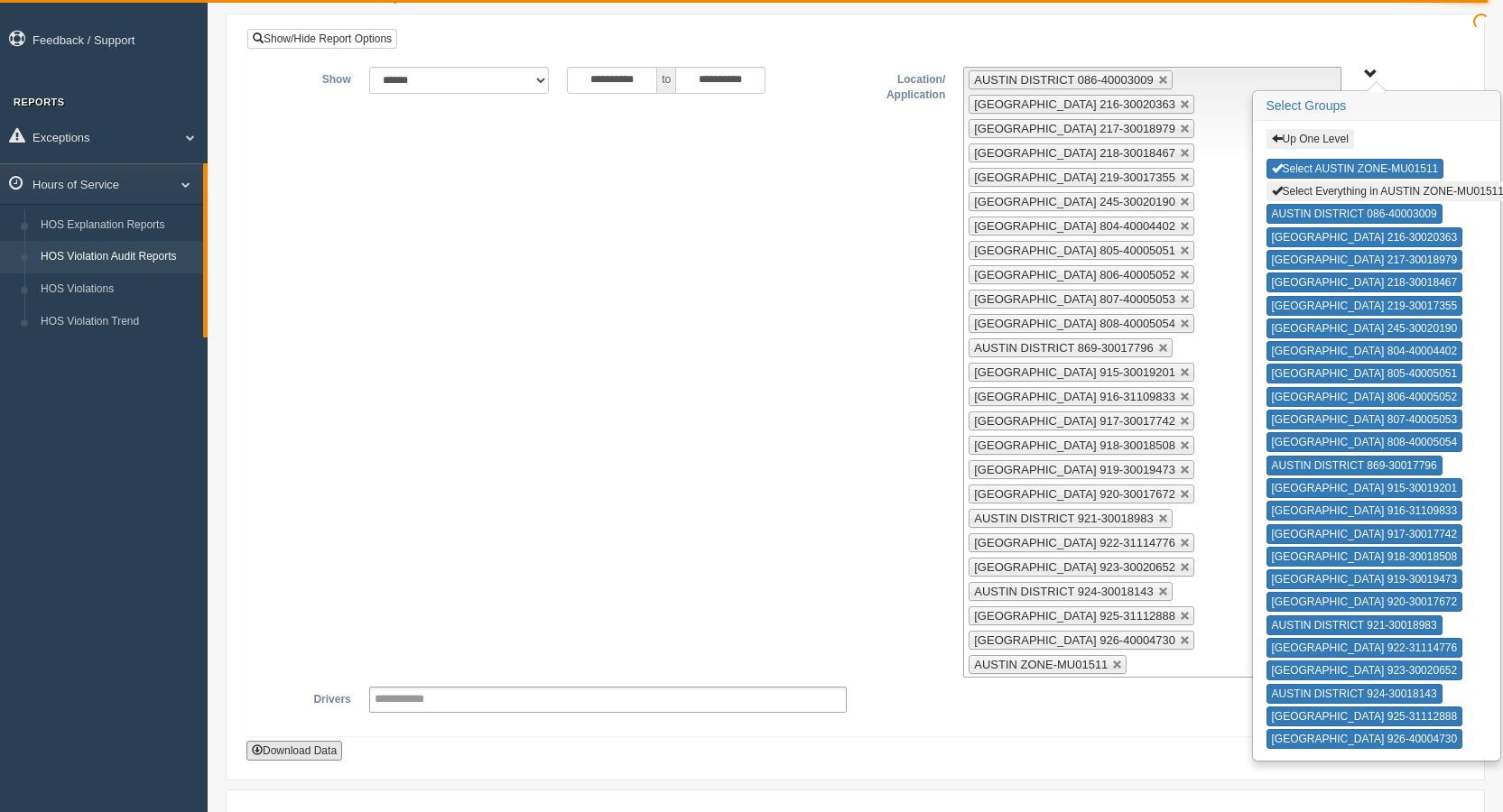
scroll to position [0, 0]
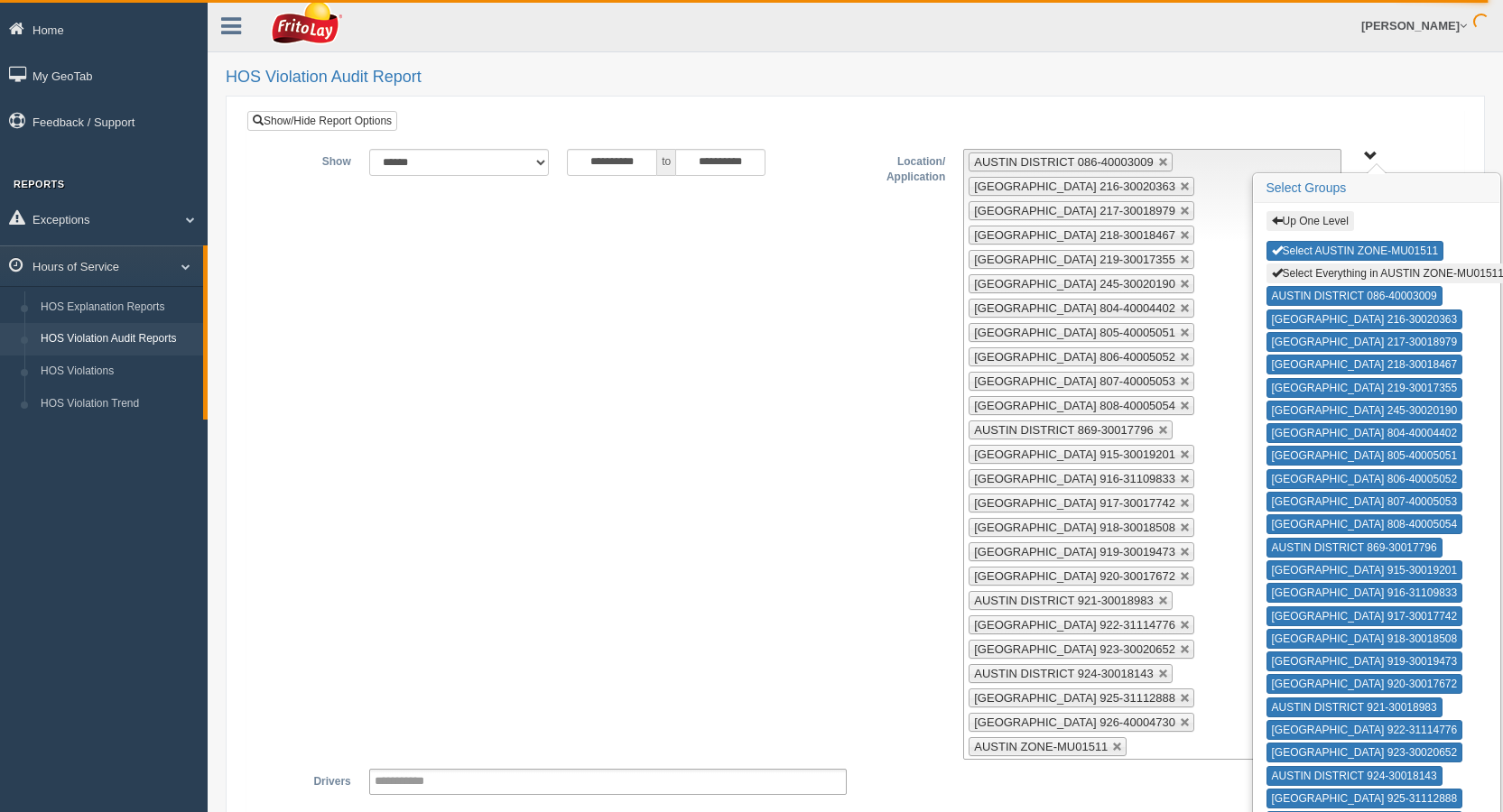
drag, startPoint x: 595, startPoint y: 465, endPoint x: 812, endPoint y: 384, distance: 231.6
click at [595, 465] on div "**********" at bounding box center [855, 454] width 1189 height 611
click at [1409, 241] on button "Select AUSTIN ZONE-MU01511" at bounding box center [1355, 251] width 178 height 20
click at [1410, 270] on button "Select Everything in AUSTIN ZONE-MU01511" at bounding box center [1387, 273] width 242 height 20
type input "**********"
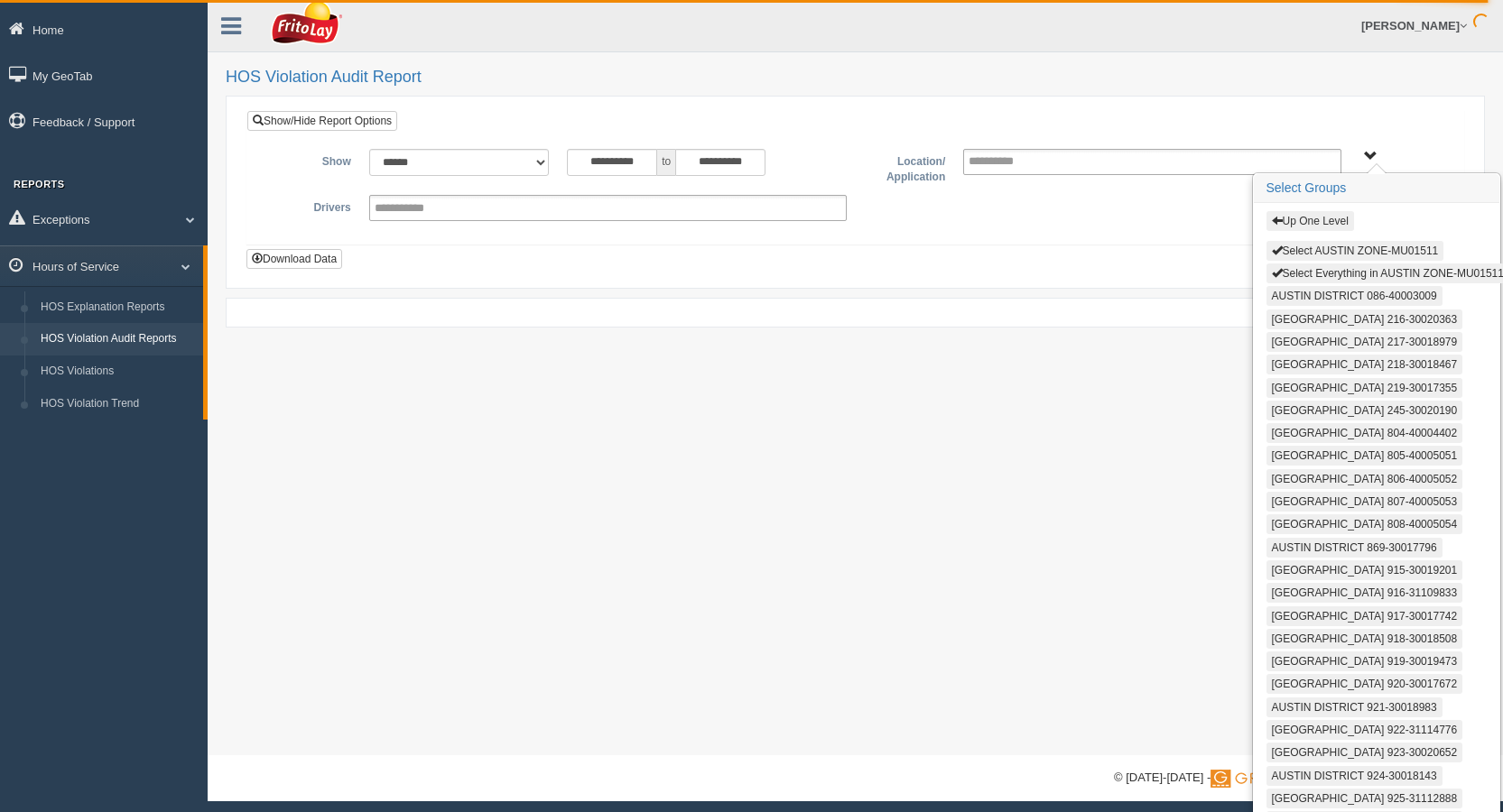
click at [1301, 219] on button "Up One Level" at bounding box center [1310, 221] width 88 height 20
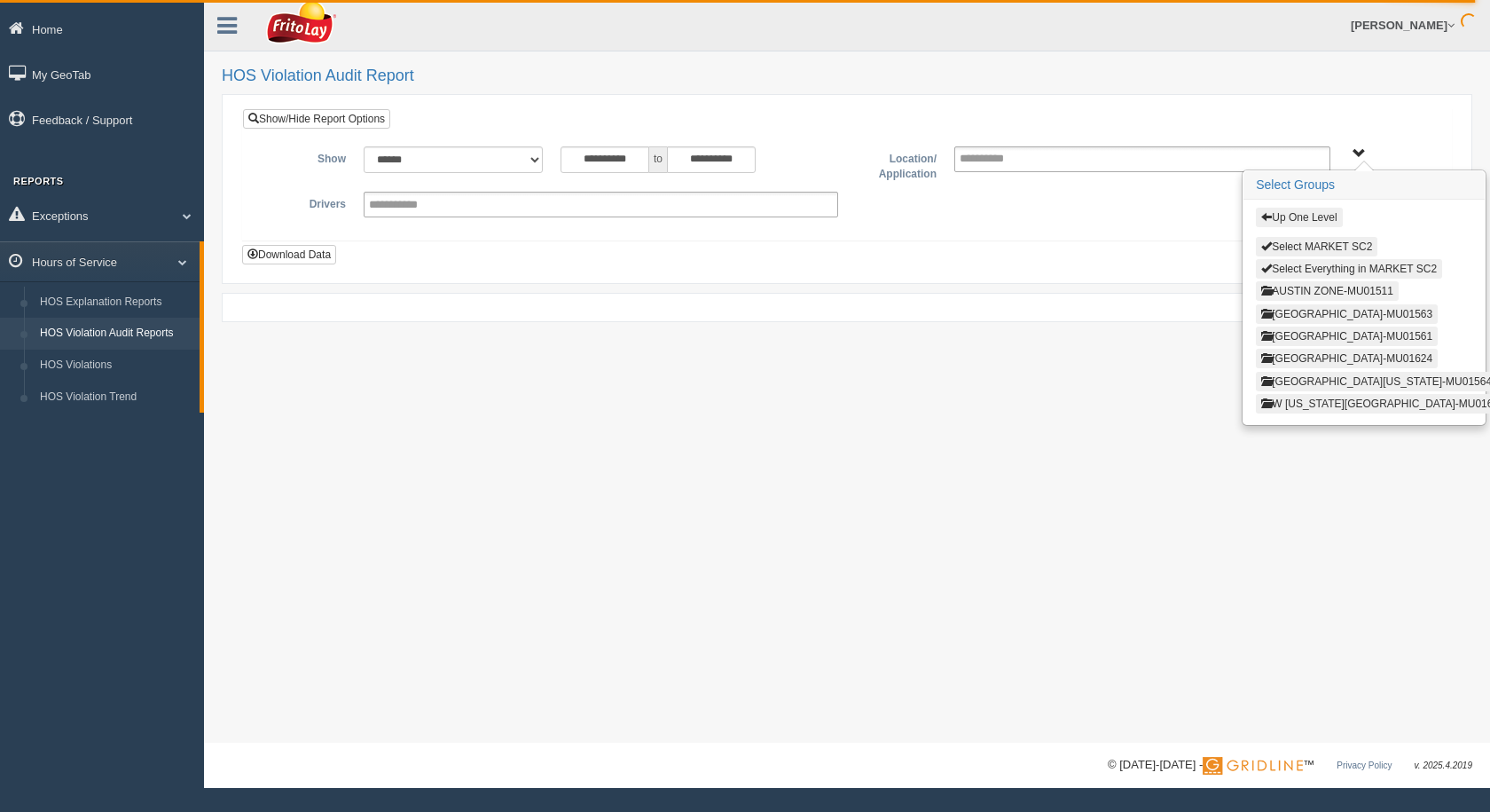
click at [1306, 216] on button "Up One Level" at bounding box center [1300, 217] width 86 height 19
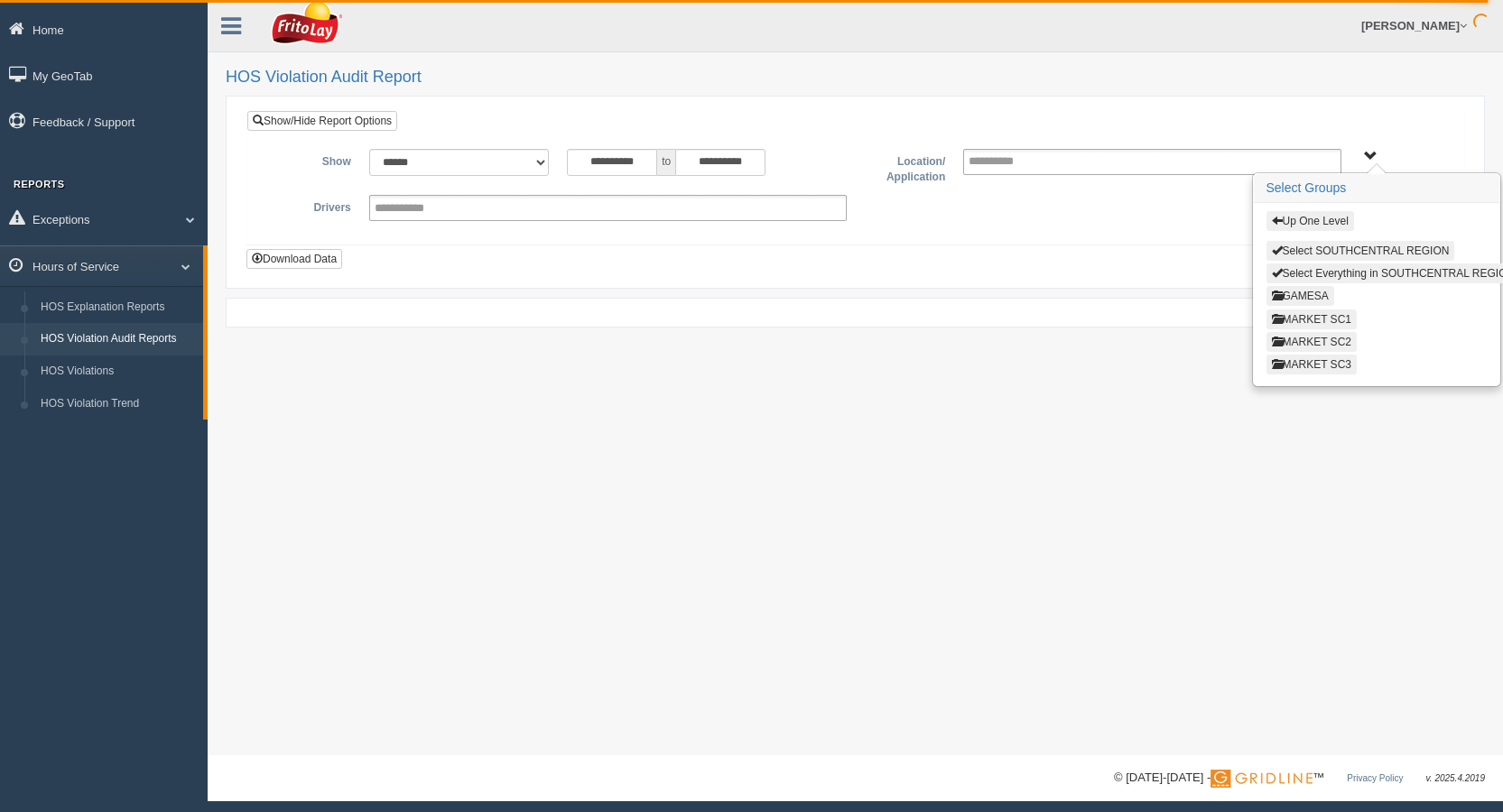
click at [1315, 315] on button "MARKET SC1" at bounding box center [1311, 319] width 90 height 20
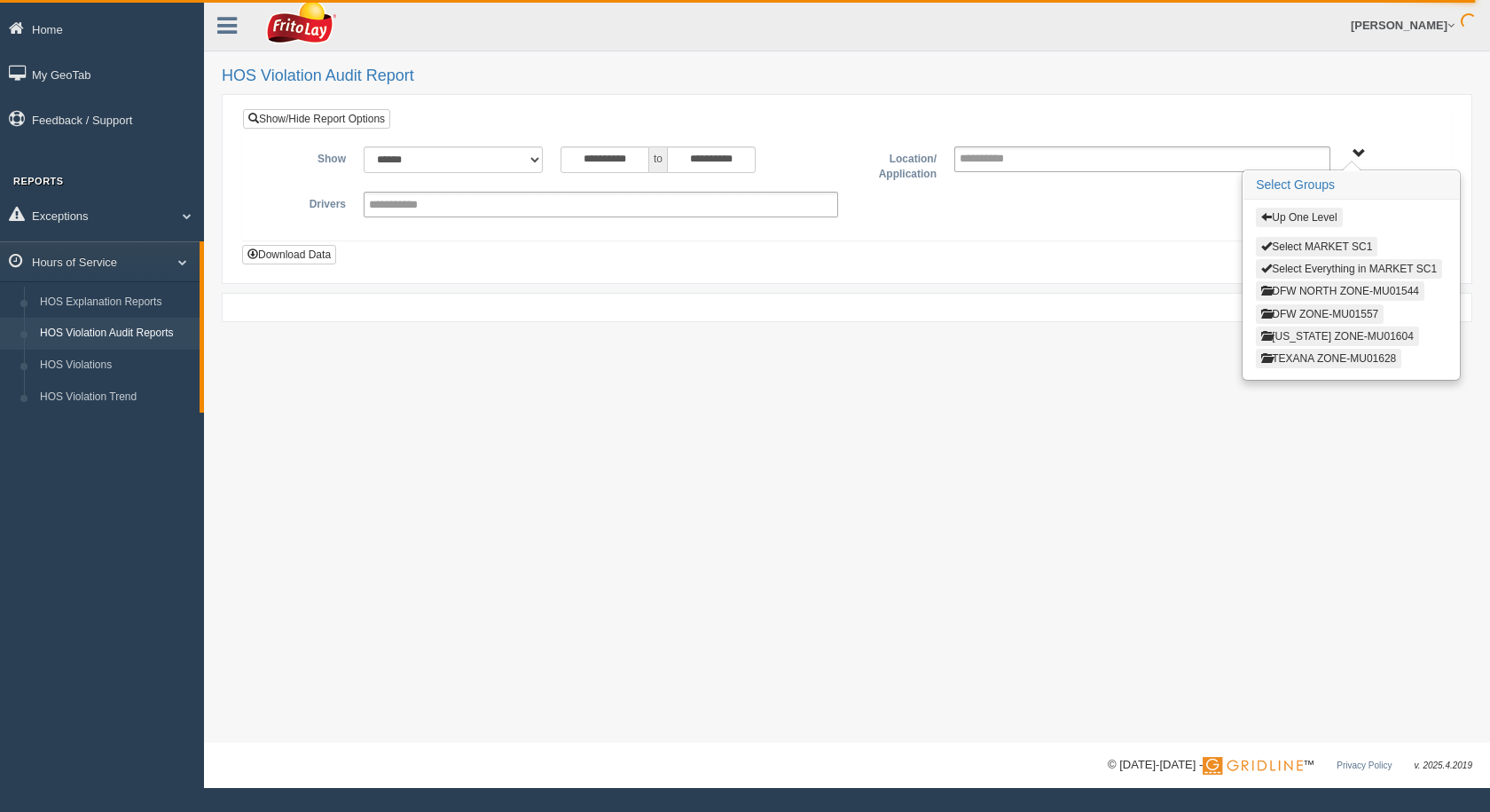
click at [1312, 335] on button "OKLAHOMA ZONE-MU01604" at bounding box center [1337, 336] width 163 height 19
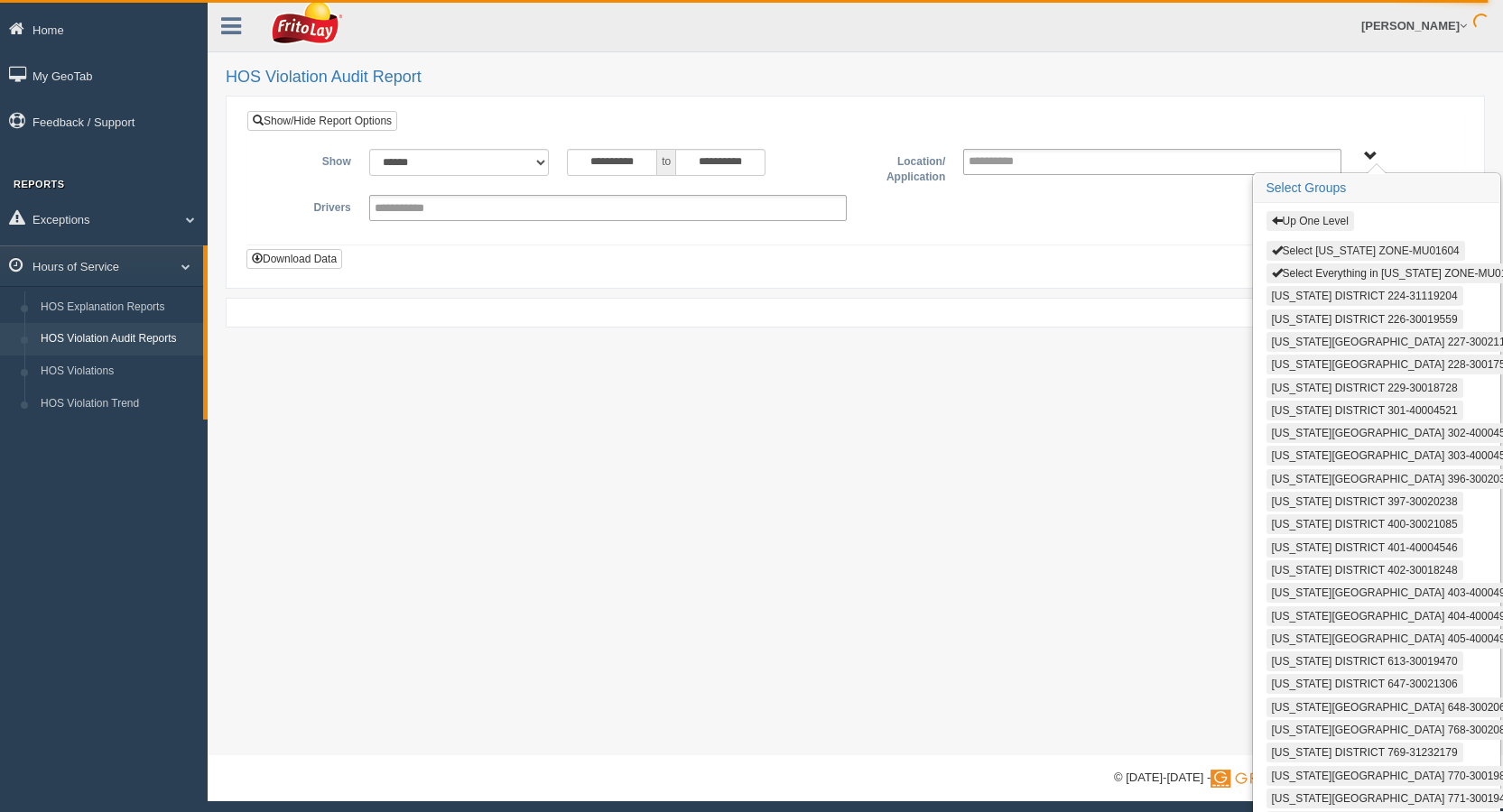
click at [1313, 245] on button "Select OKLAHOMA ZONE-MU01604" at bounding box center [1365, 251] width 198 height 20
click at [1313, 270] on button "Select Everything in OKLAHOMA ZONE-MU01604" at bounding box center [1398, 273] width 265 height 20
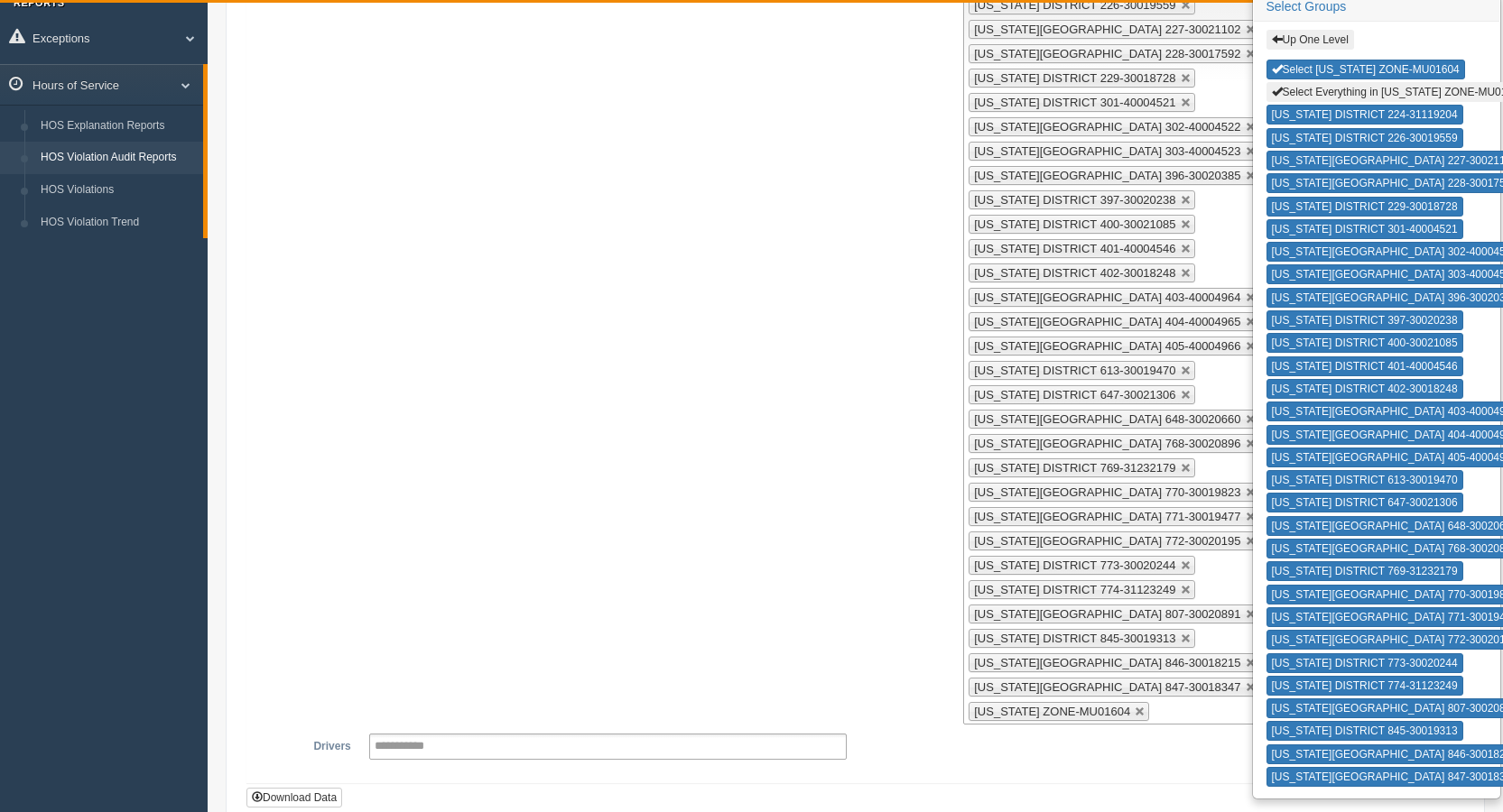
scroll to position [312, 0]
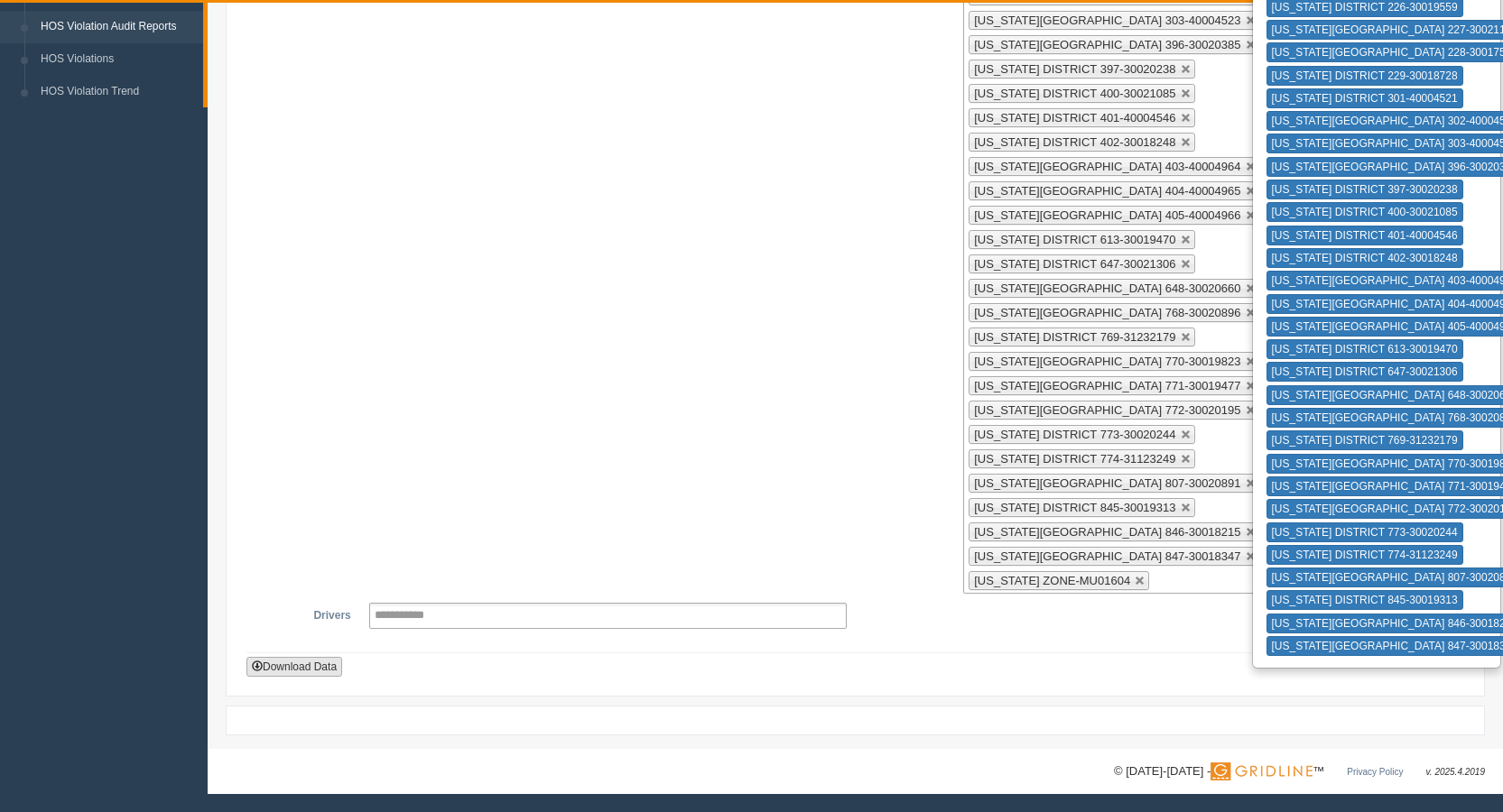
click at [303, 662] on button "Download Data" at bounding box center [294, 666] width 95 height 20
click at [778, 445] on div "**********" at bounding box center [855, 214] width 1189 height 757
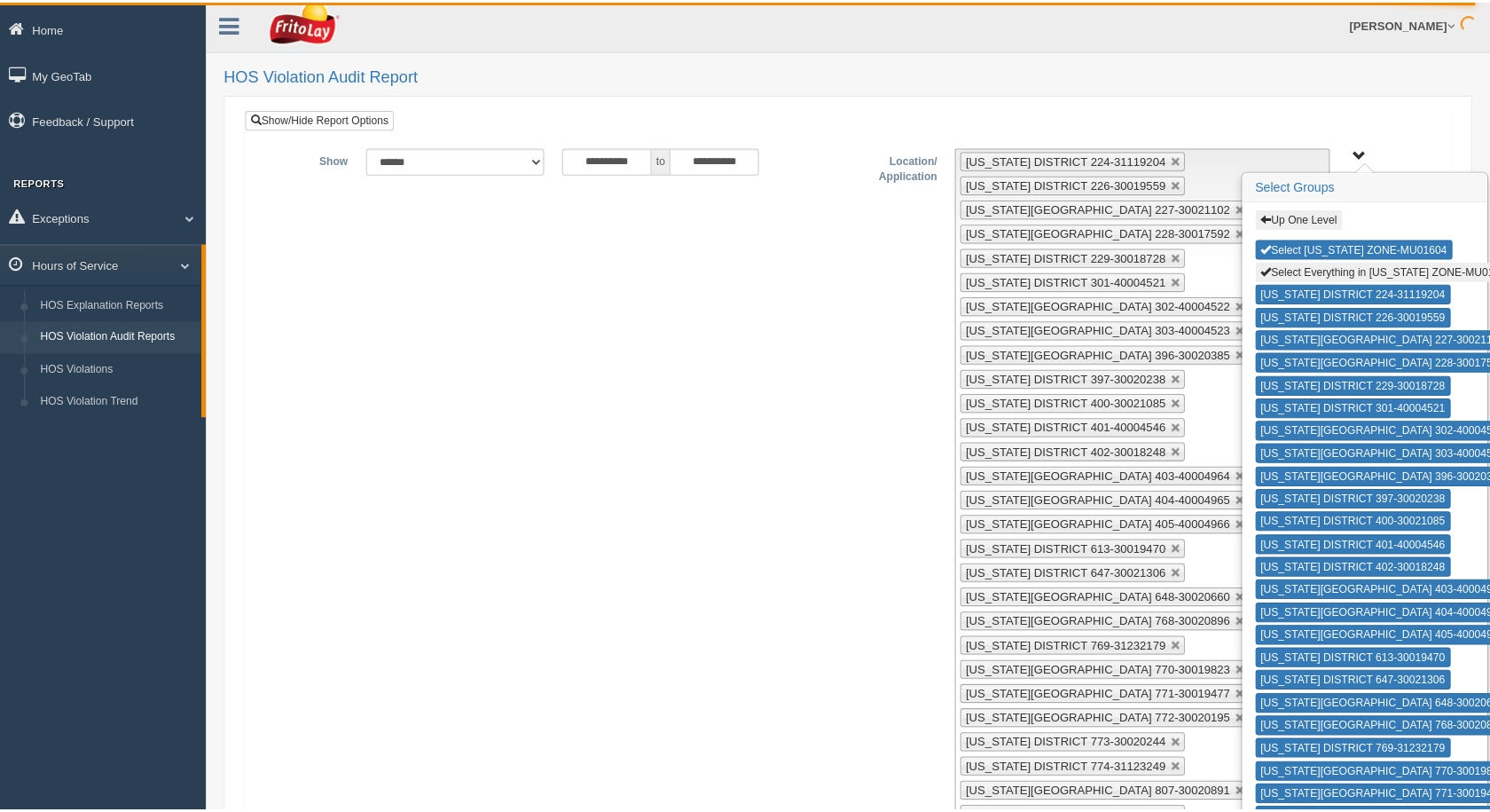
scroll to position [0, 0]
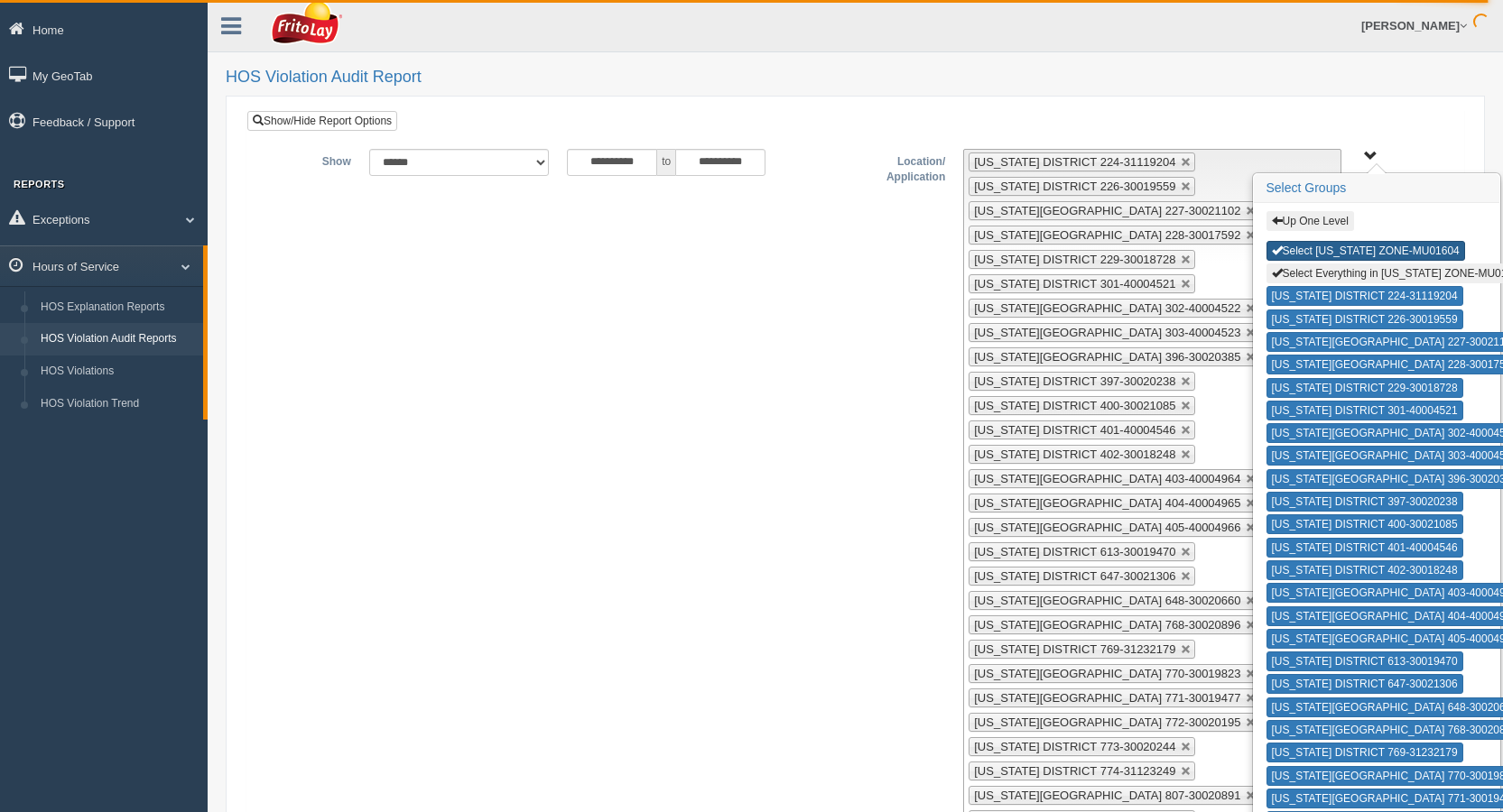
click at [1352, 248] on button "Select OKLAHOMA ZONE-MU01604" at bounding box center [1365, 251] width 198 height 20
click at [1354, 270] on button "Select Everything in OKLAHOMA ZONE-MU01604" at bounding box center [1398, 273] width 265 height 20
type input "**********"
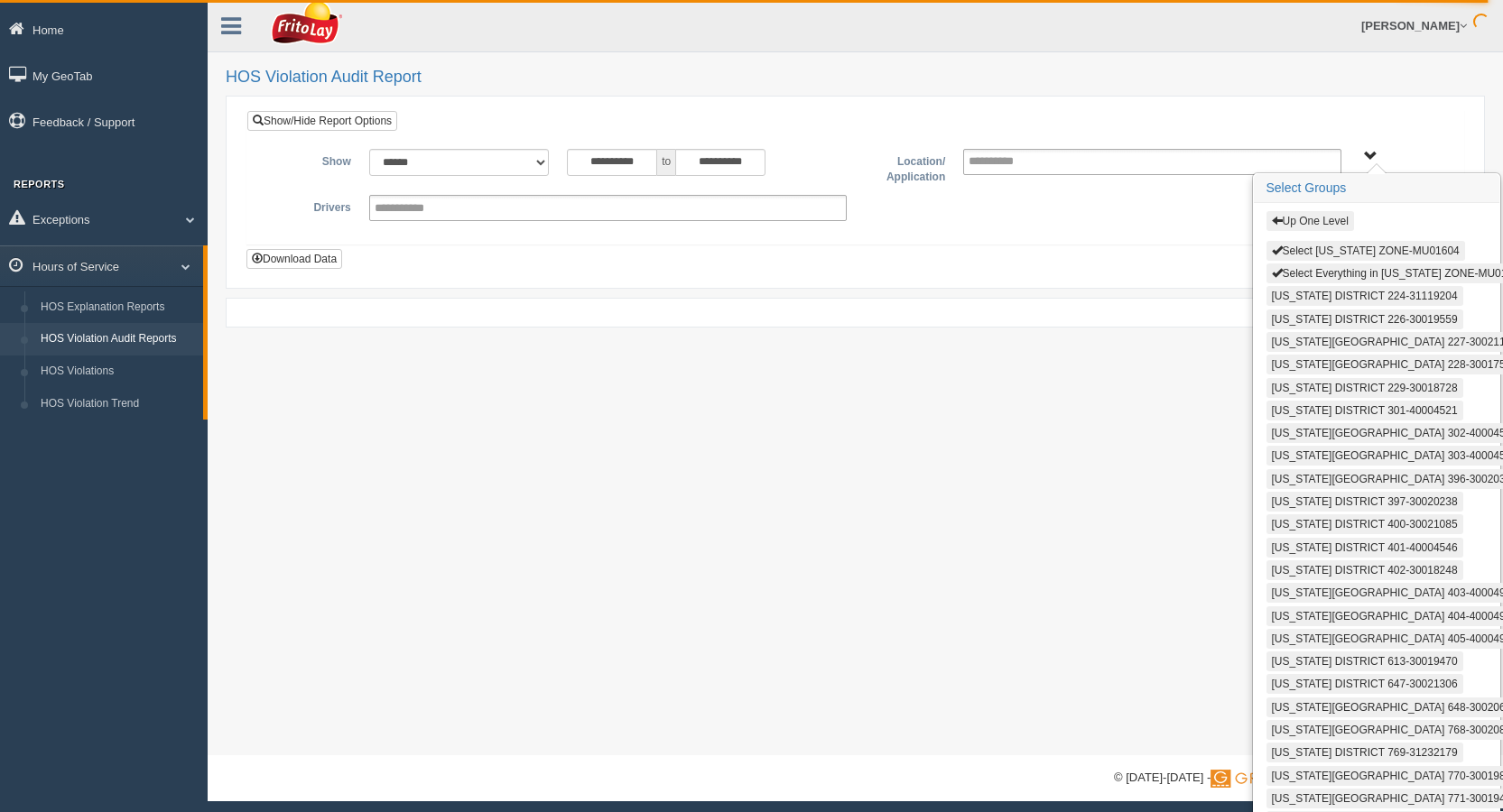
click at [1299, 213] on button "Up One Level" at bounding box center [1310, 221] width 88 height 20
